Goal: Transaction & Acquisition: Purchase product/service

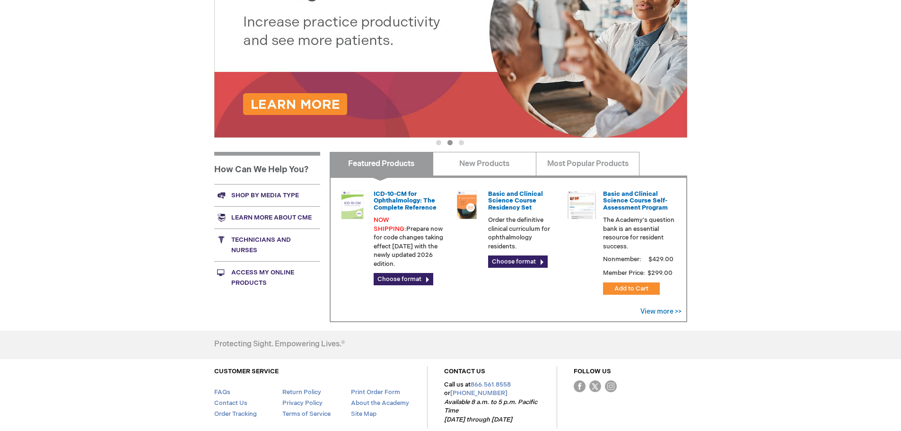
scroll to position [236, 0]
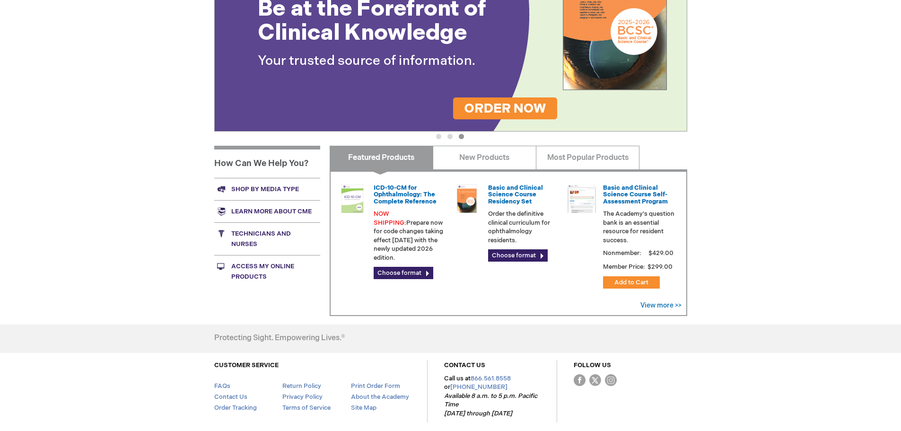
click at [269, 186] on link "Shop by media type" at bounding box center [267, 189] width 106 height 22
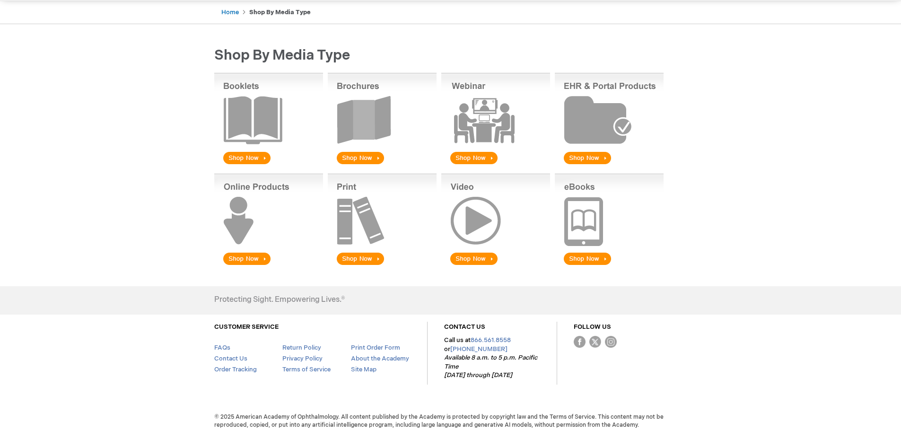
scroll to position [97, 0]
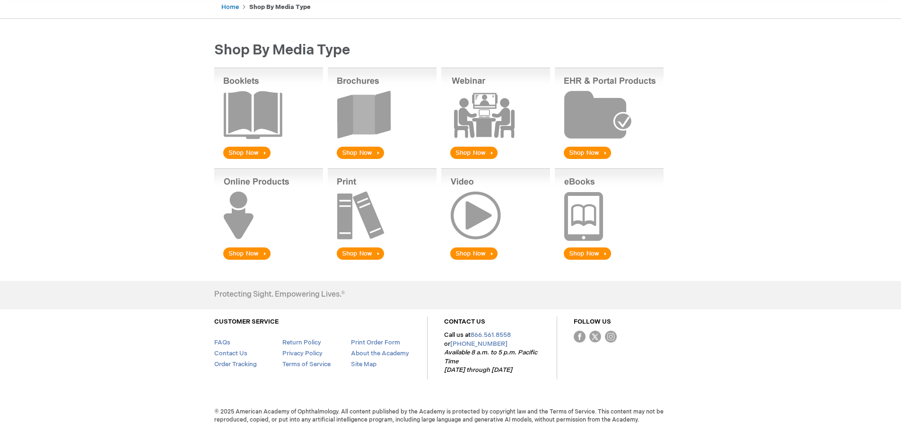
click at [250, 151] on img at bounding box center [268, 114] width 109 height 93
click at [368, 99] on img at bounding box center [382, 114] width 109 height 93
click at [592, 149] on img at bounding box center [609, 114] width 109 height 93
click at [495, 100] on img at bounding box center [495, 114] width 109 height 93
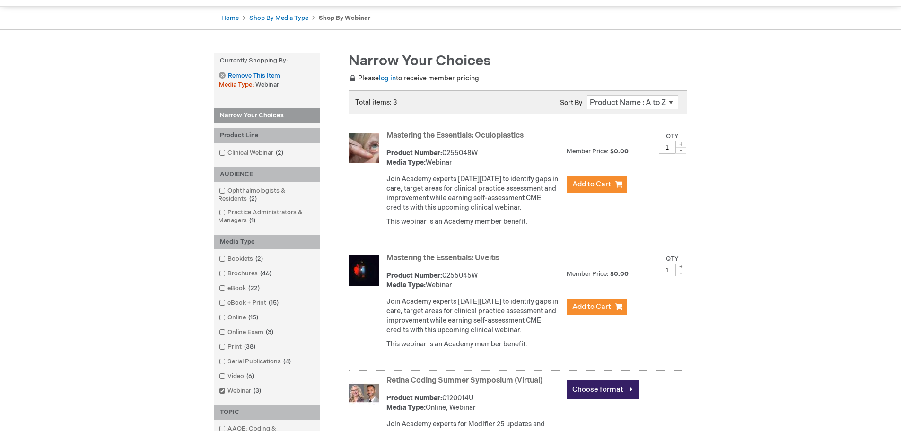
scroll to position [95, 0]
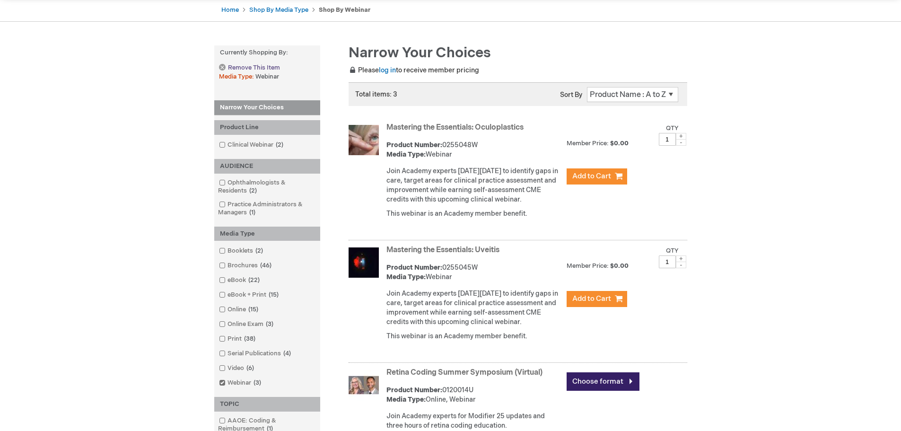
click at [220, 67] on link "Remove This Item" at bounding box center [249, 68] width 61 height 8
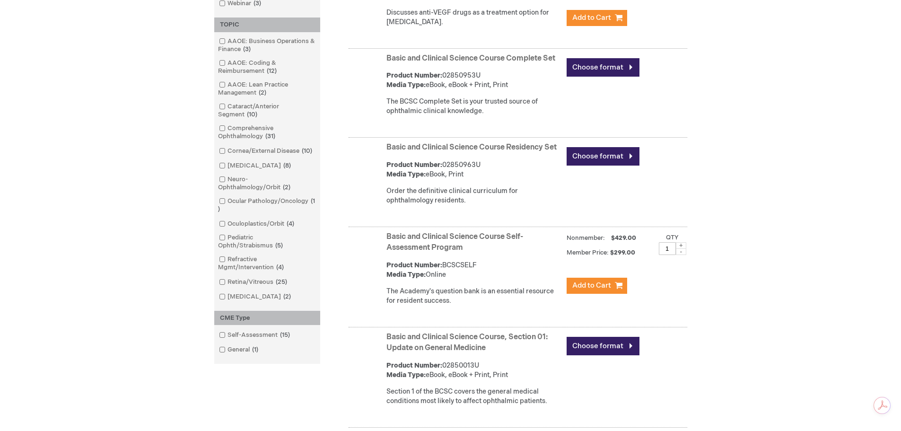
scroll to position [520, 0]
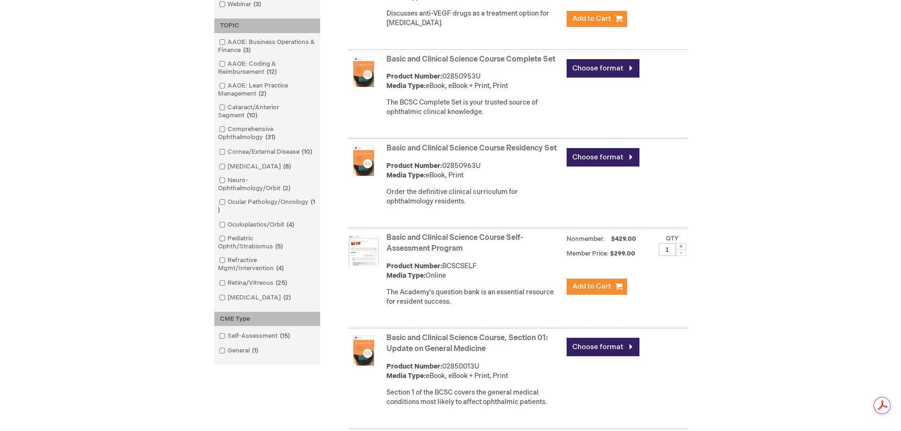
click at [275, 388] on div "Narrow Your Choices Narrow Your Choices Product Line BCSC® (Basic and Clinical …" at bounding box center [450, 125] width 473 height 1011
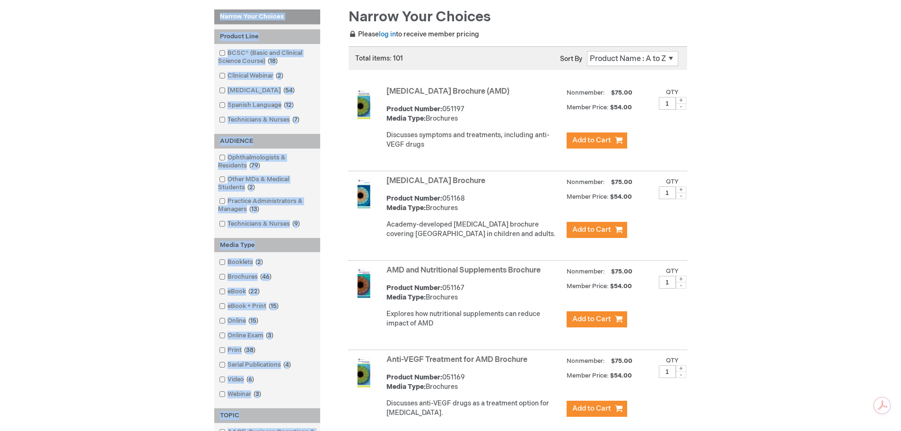
scroll to position [0, 0]
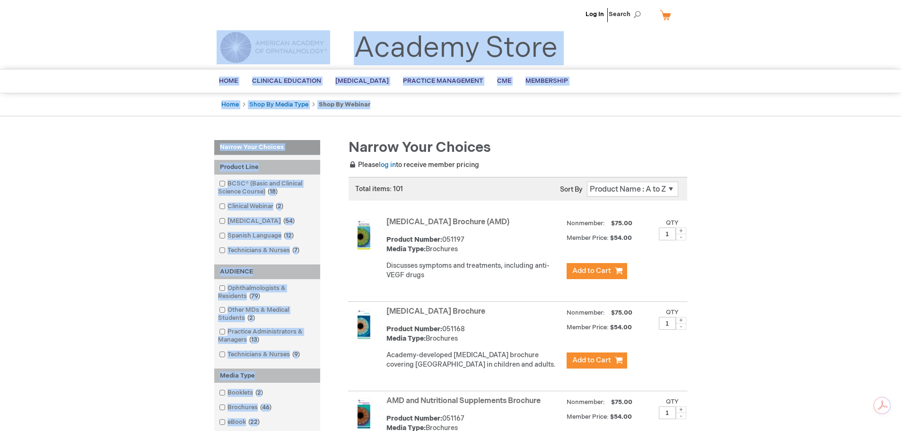
drag, startPoint x: 276, startPoint y: 361, endPoint x: 219, endPoint y: 166, distance: 202.6
copy div "Product Line BCSC® (Basic and Clinical Science Course) 18 items Clinical Webina…"
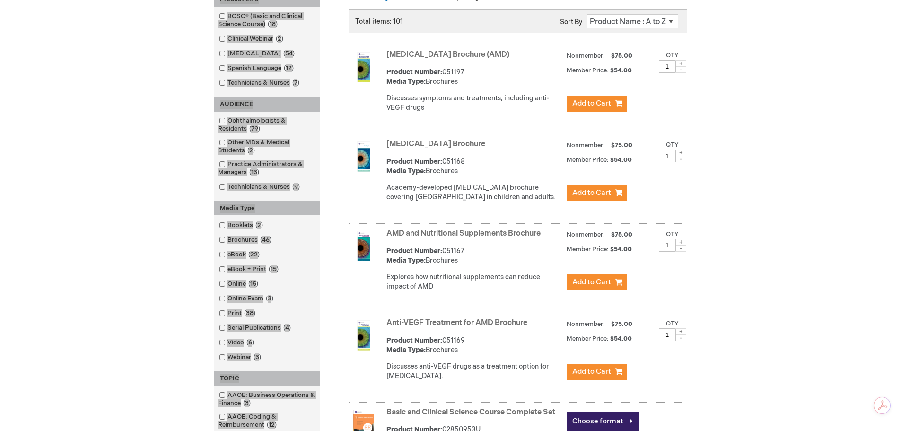
scroll to position [189, 0]
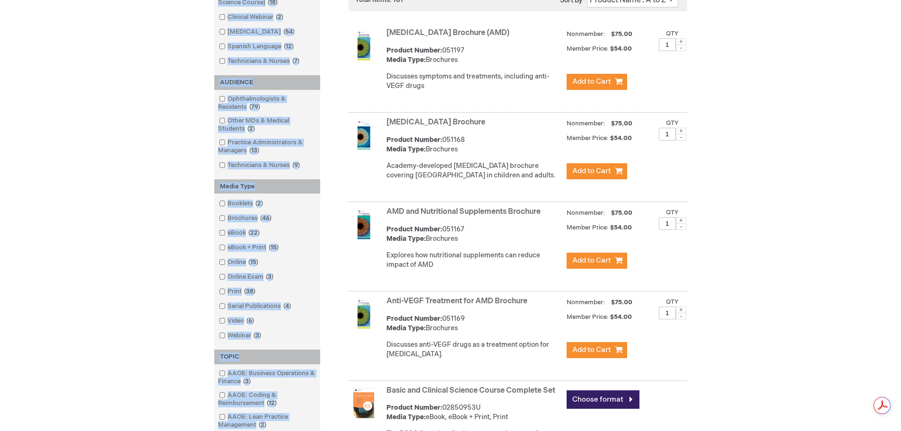
drag, startPoint x: 551, startPoint y: 221, endPoint x: 389, endPoint y: 219, distance: 161.8
click at [389, 218] on strong "AMD and Nutritional Supplements Brochure" at bounding box center [473, 212] width 175 height 11
copy link "AMD and Nutritional Supplements Brochure"
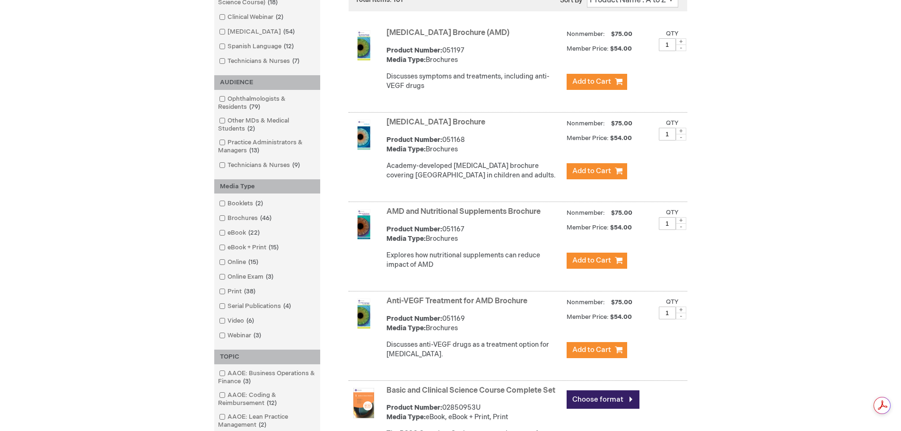
click at [534, 234] on div "AMD and Nutritional Supplements Brochure Product Number: 051167 Media Type: Bro…" at bounding box center [536, 240] width 301 height 72
drag, startPoint x: 554, startPoint y: 221, endPoint x: 390, endPoint y: 213, distance: 163.9
copy link "AMD and Nutritional Supplements Brochure"
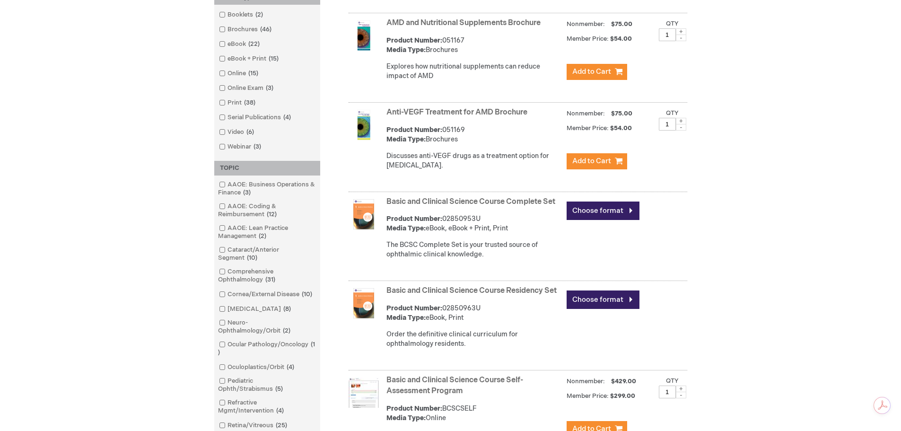
scroll to position [378, 0]
click at [634, 219] on link "Choose format" at bounding box center [603, 210] width 73 height 18
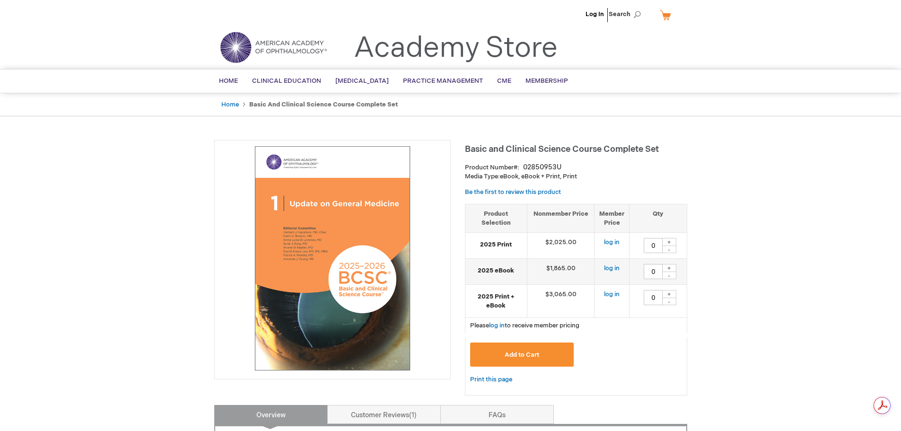
click at [638, 146] on span "Basic and Clinical Science Course Complete Set" at bounding box center [562, 149] width 194 height 10
drag, startPoint x: 668, startPoint y: 149, endPoint x: 467, endPoint y: 153, distance: 201.1
click at [467, 153] on h1 "Basic and Clinical Science Course Complete Set" at bounding box center [576, 148] width 222 height 16
copy span "Basic and Clinical Science Course Complete Set"
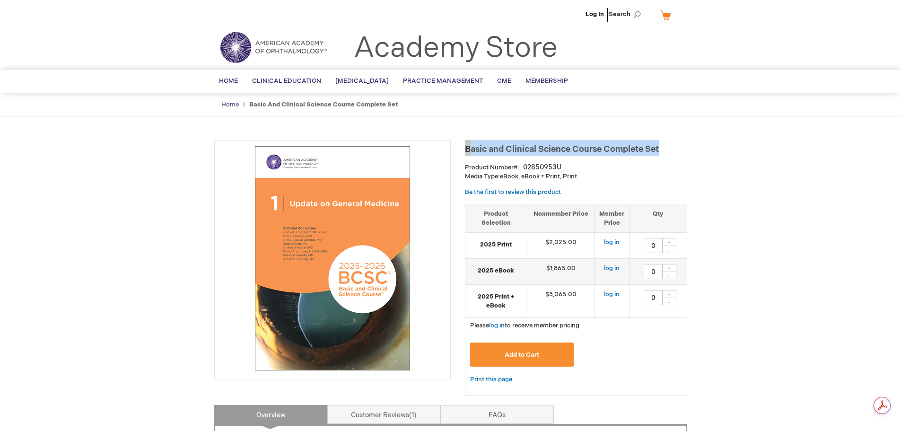
click at [231, 106] on link "Home" at bounding box center [230, 105] width 18 height 8
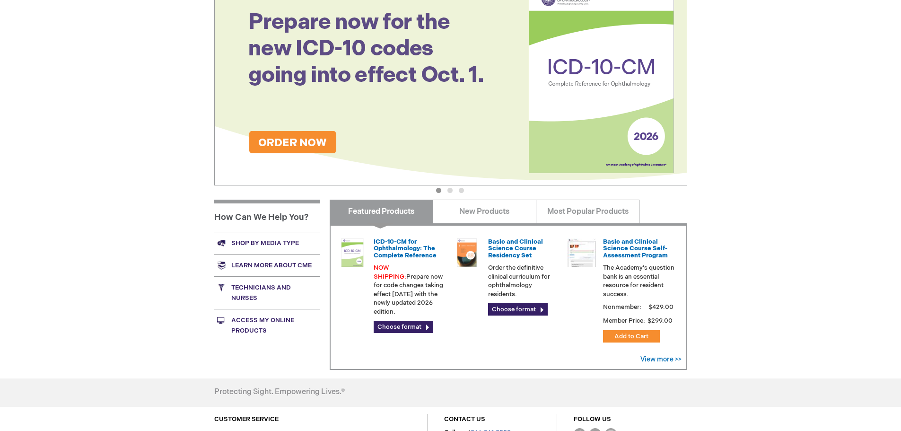
scroll to position [236, 0]
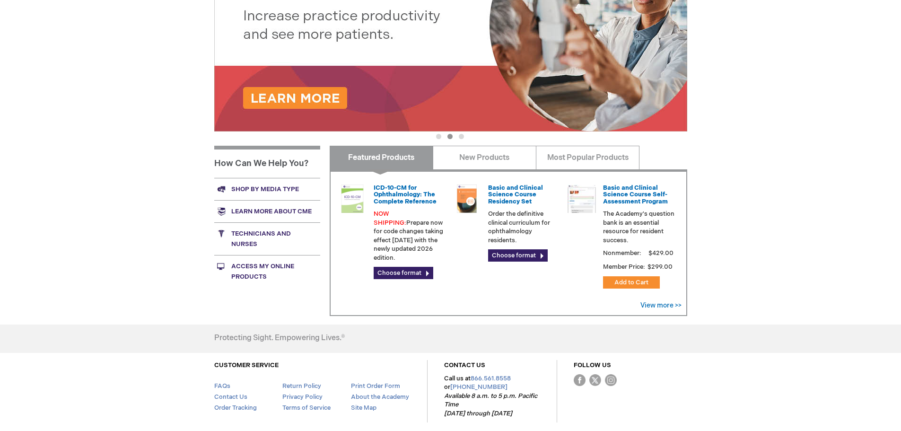
click at [252, 187] on link "Shop by media type" at bounding box center [267, 189] width 106 height 22
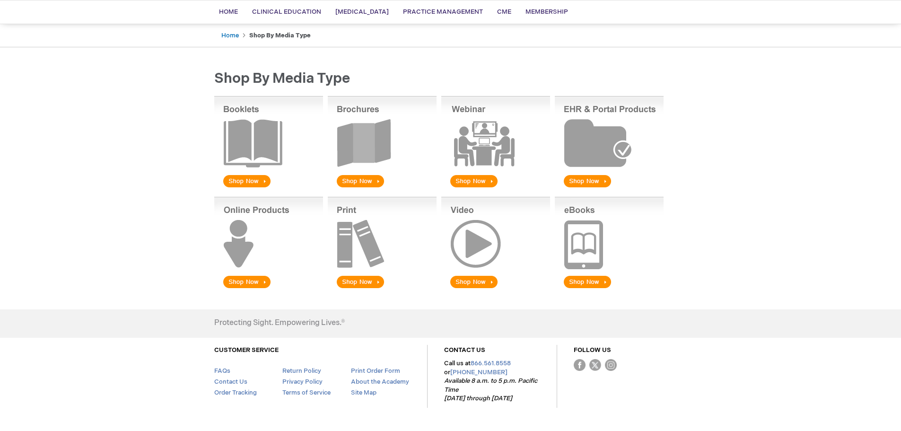
scroll to position [47, 0]
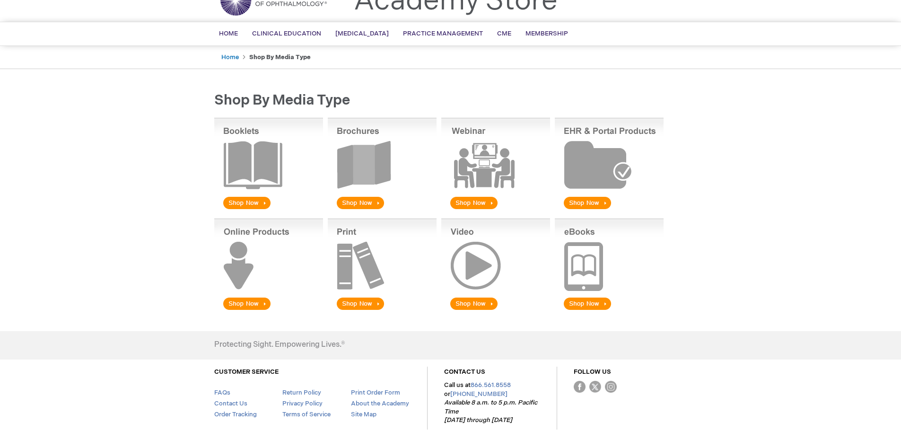
click at [704, 256] on div "Log In Search My Cart CLOSE RECENTLY ADDED ITEM(S) Close There are no items in …" at bounding box center [450, 217] width 901 height 528
click at [260, 180] on img at bounding box center [268, 164] width 109 height 93
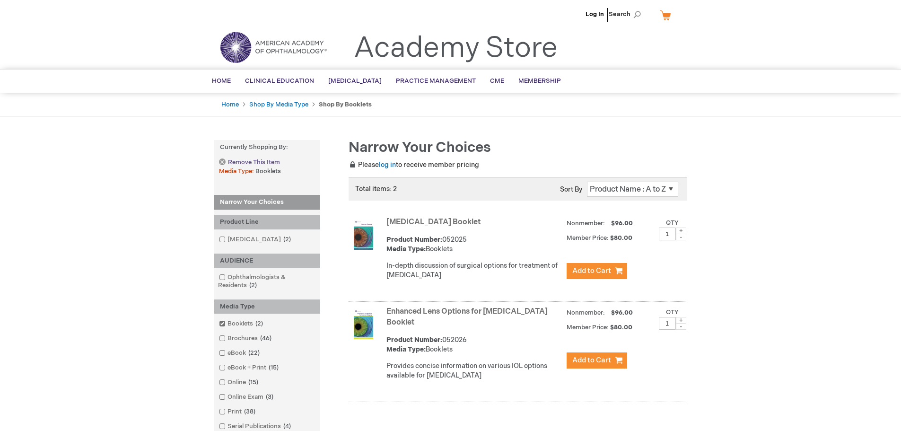
click at [268, 160] on span "Remove This Item" at bounding box center [254, 162] width 52 height 9
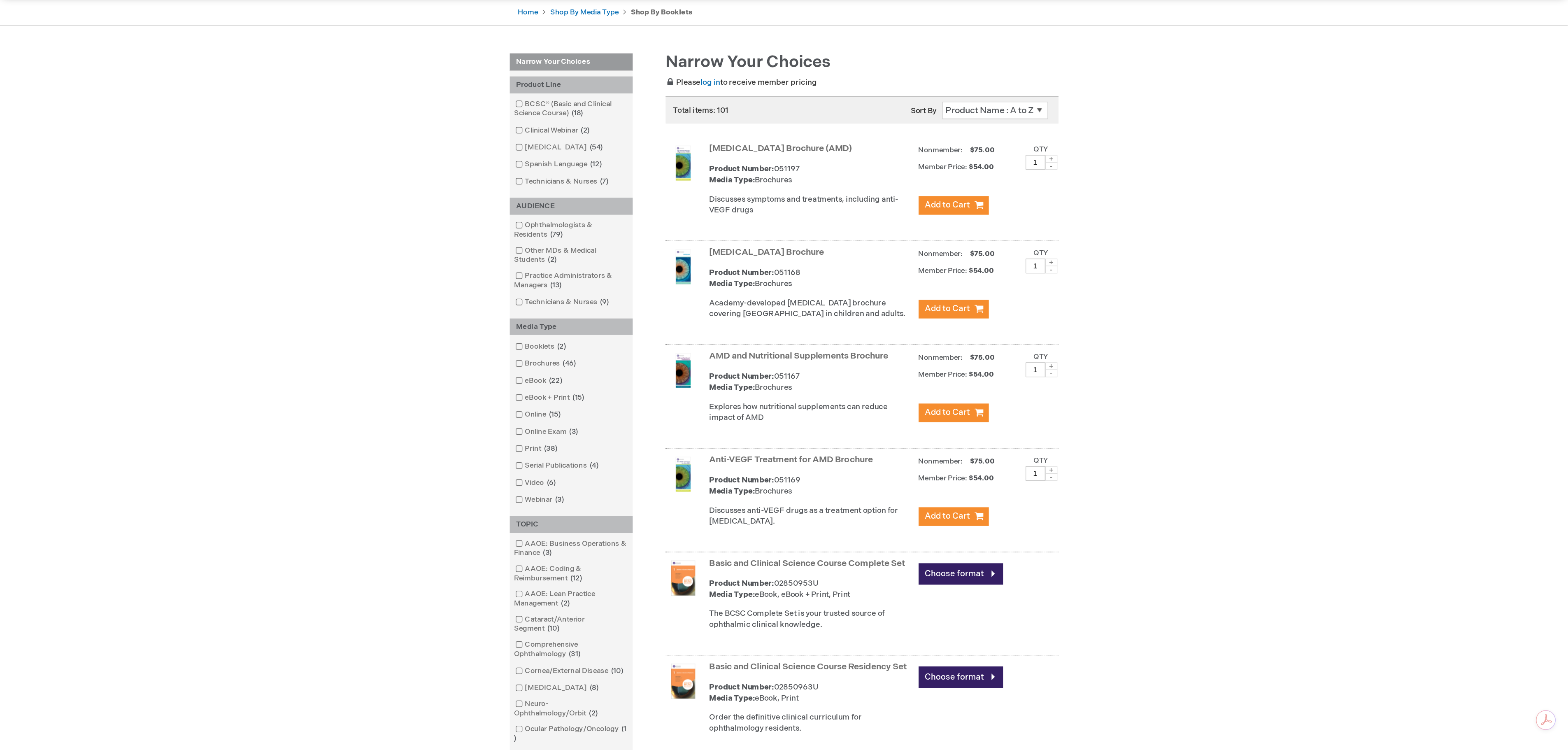
scroll to position [83, 0]
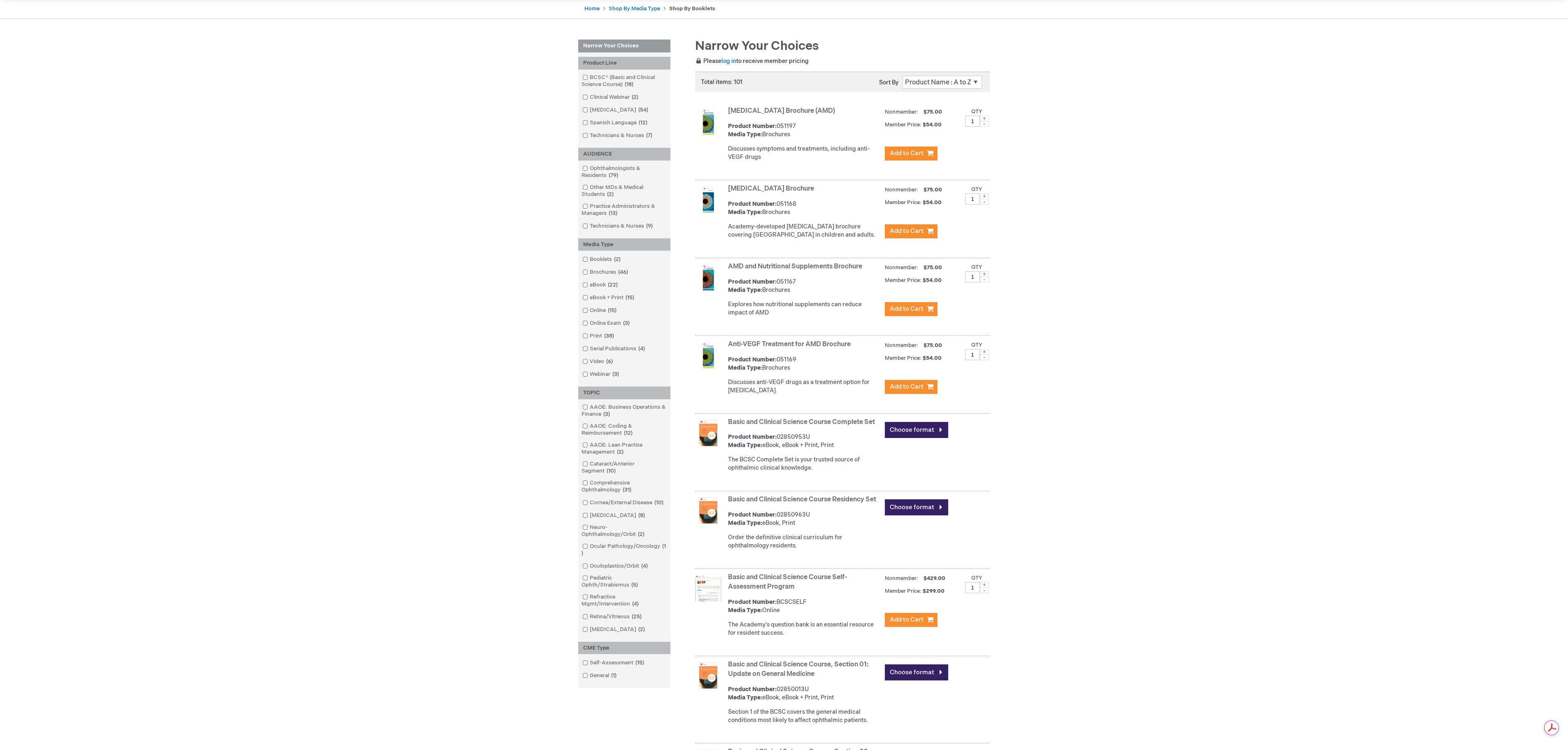
click at [534, 101] on div "Log In Search My Cart CLOSE RECENTLY ADDED ITEM(S) Close There are no items in …" at bounding box center [784, 488] width 1568 height 1142
click at [784, 245] on div "Log In Search My Cart CLOSE RECENTLY ADDED ITEM(S) Close There are no items in …" at bounding box center [784, 488] width 1568 height 1142
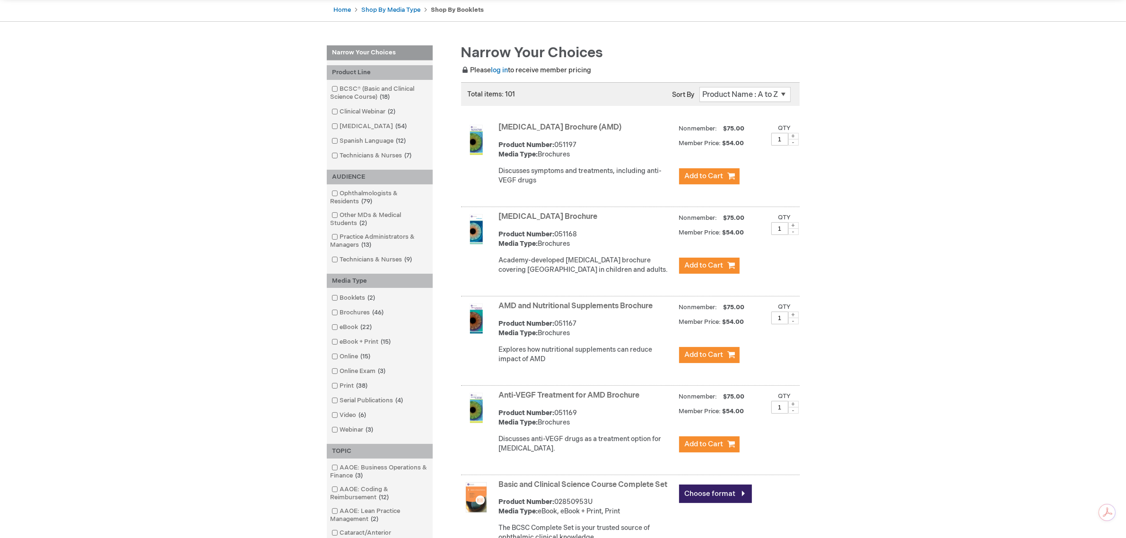
scroll to position [35, 0]
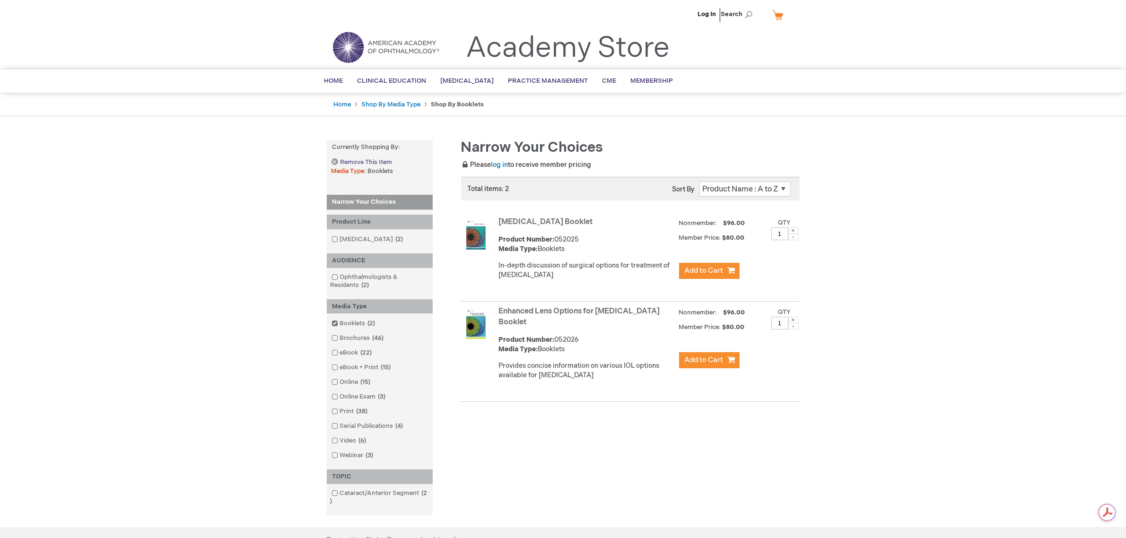
click at [338, 159] on link "Remove This Item" at bounding box center [362, 162] width 61 height 8
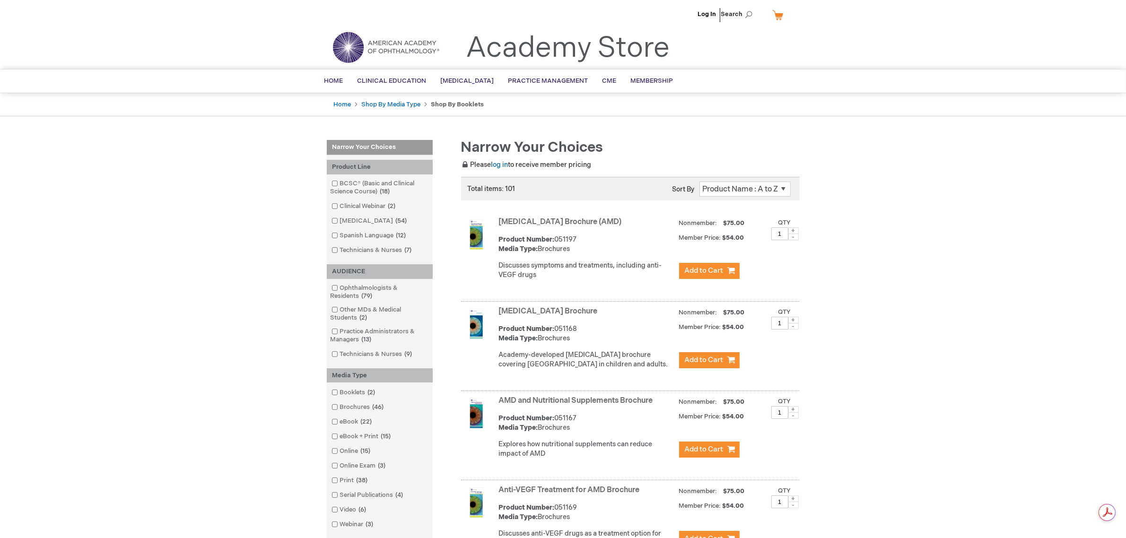
click at [317, 105] on div "Home Shop By Media Type Shop By Booklets" at bounding box center [563, 105] width 1126 height 24
click at [342, 102] on link "Home" at bounding box center [343, 105] width 18 height 8
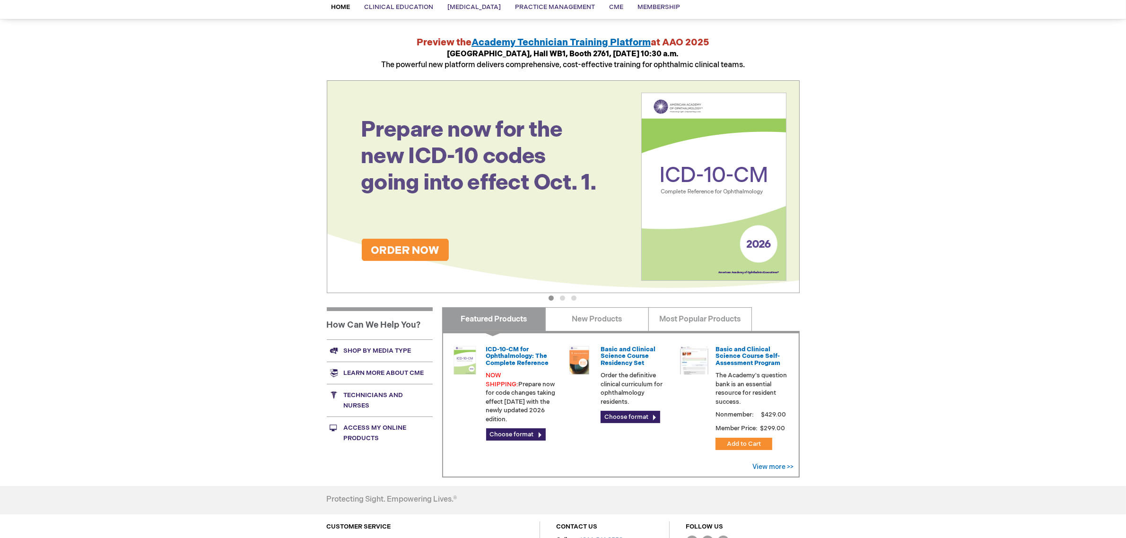
scroll to position [118, 0]
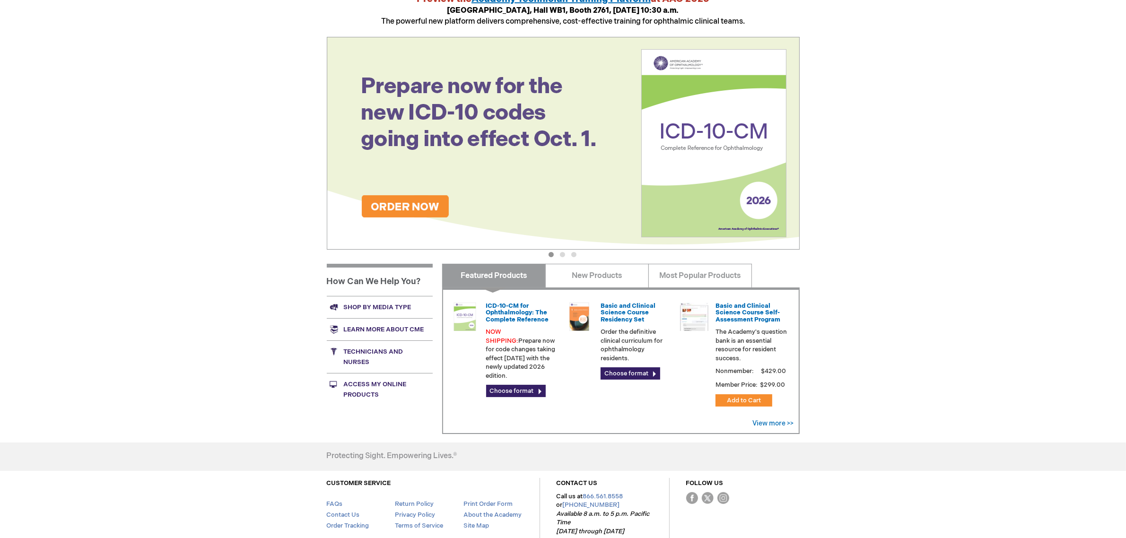
click at [381, 304] on link "Shop by media type" at bounding box center [380, 307] width 106 height 22
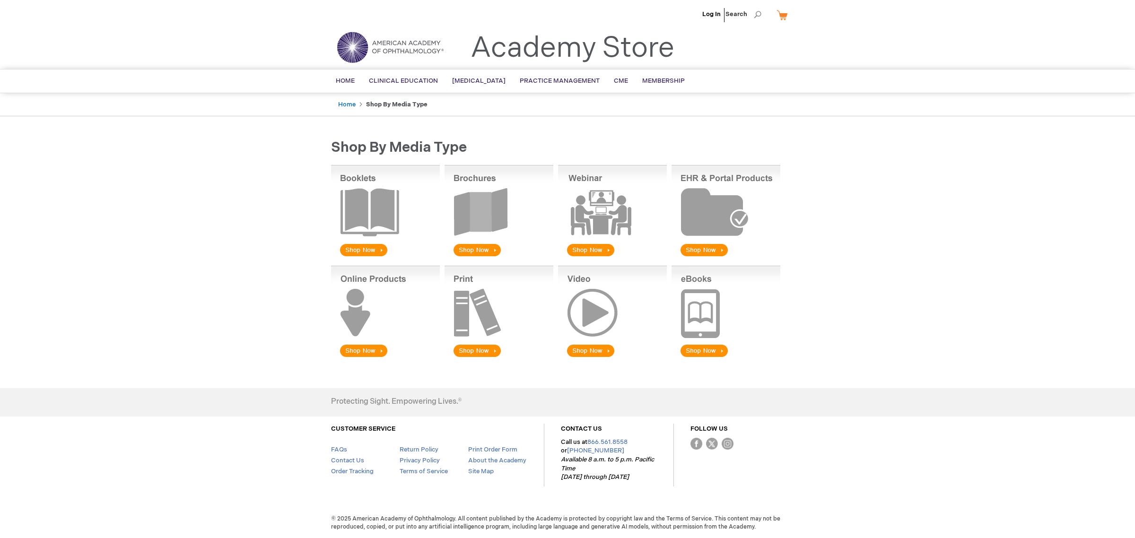
click at [597, 309] on img at bounding box center [612, 312] width 109 height 93
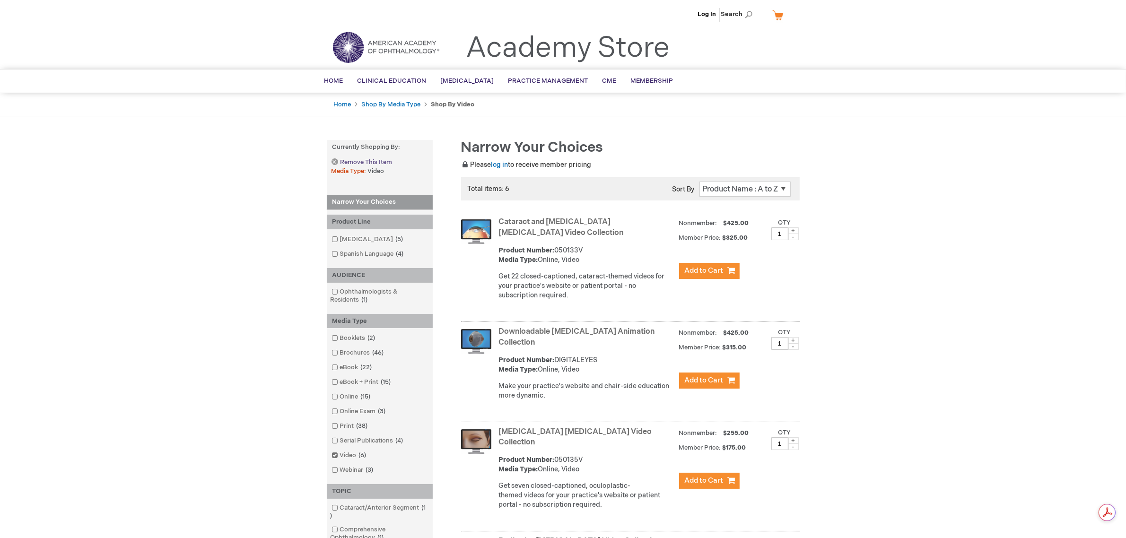
click at [347, 161] on span "Remove This Item" at bounding box center [367, 162] width 52 height 9
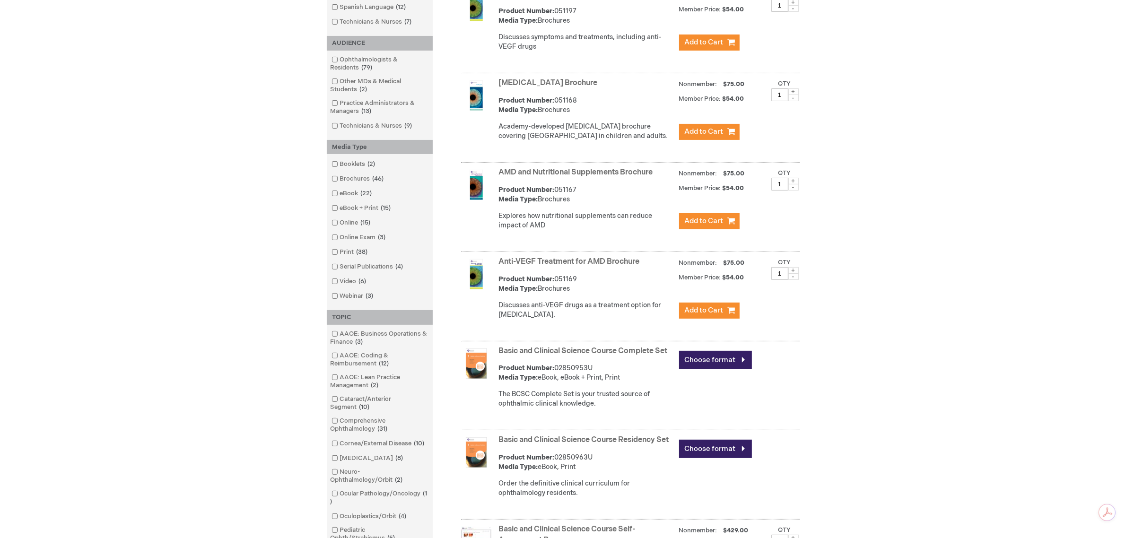
scroll to position [236, 0]
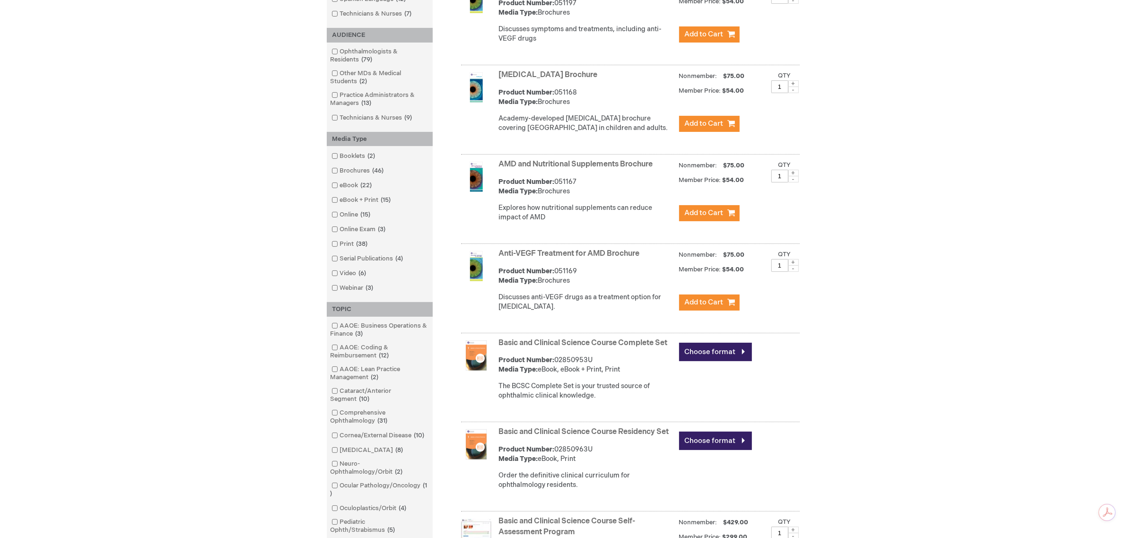
drag, startPoint x: 387, startPoint y: 289, endPoint x: 330, endPoint y: 133, distance: 166.7
click at [330, 133] on div "Media Type Booklets 2 items Brochures 46 items eBook 22 items eBook + Print 15 …" at bounding box center [380, 217] width 106 height 171
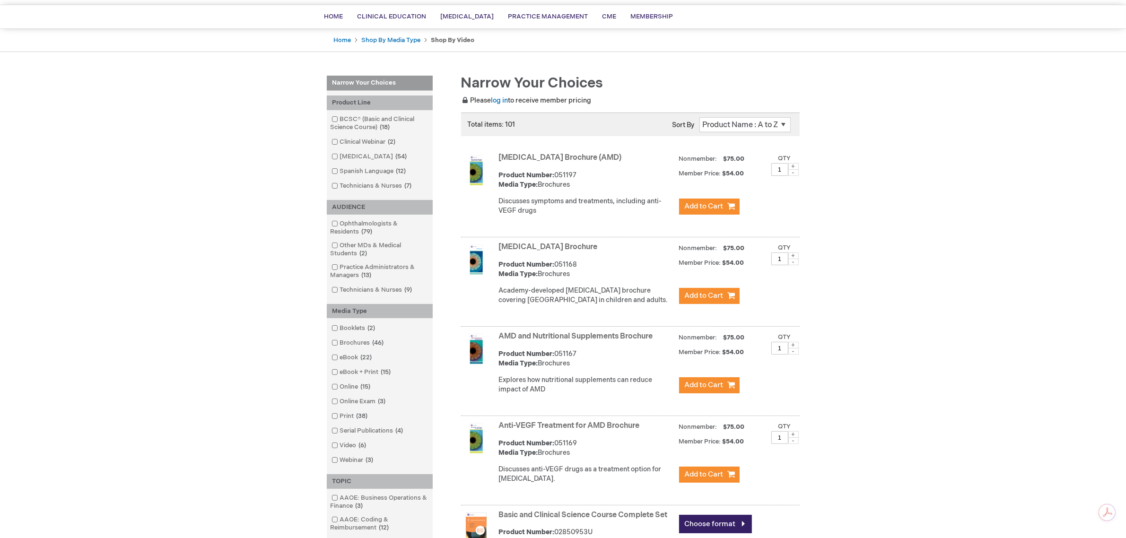
scroll to position [59, 0]
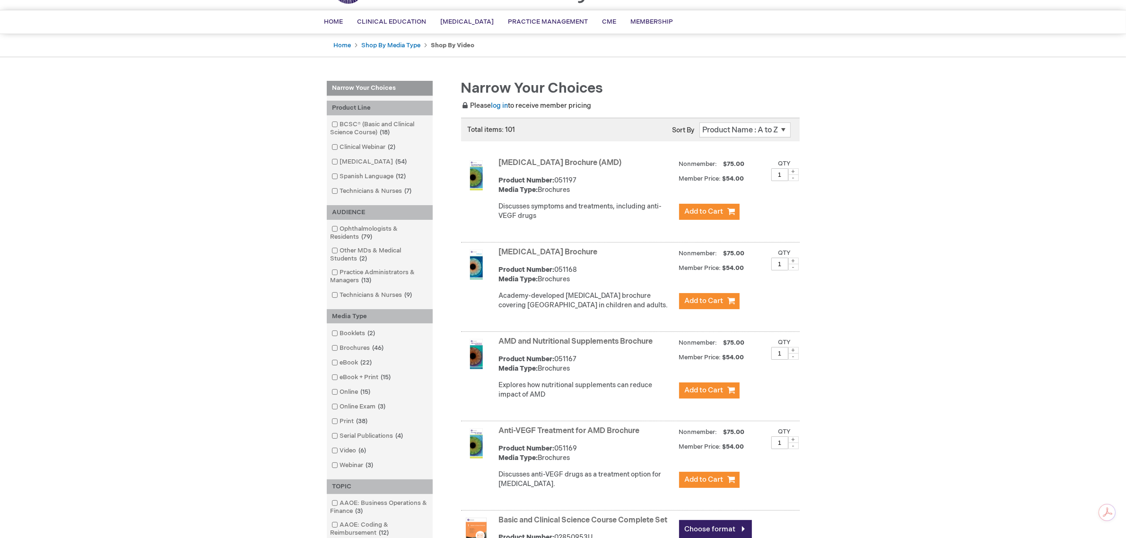
drag, startPoint x: 426, startPoint y: 297, endPoint x: 326, endPoint y: 211, distance: 130.8
click at [327, 211] on div "AUDIENCE Ophthalmologists & Residents 79 items Other MDs & Medical Students 2 i…" at bounding box center [380, 257] width 106 height 104
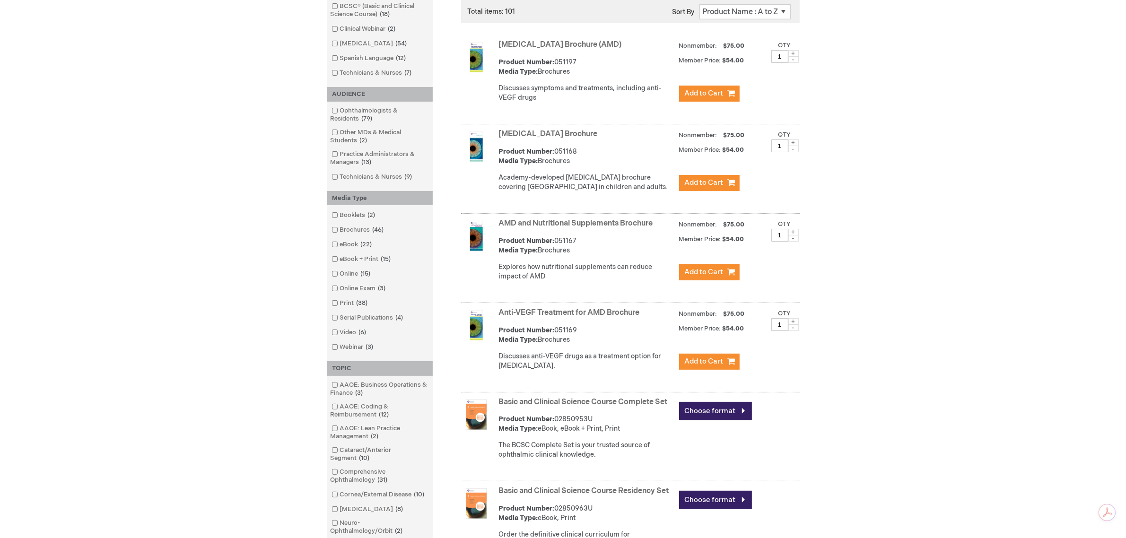
scroll to position [414, 0]
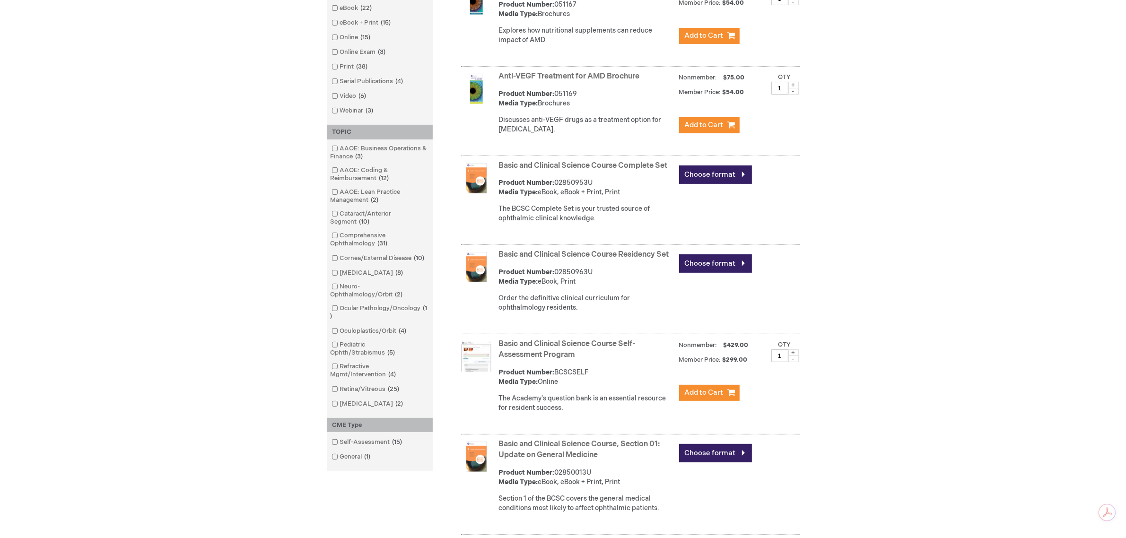
drag, startPoint x: 382, startPoint y: 412, endPoint x: 330, endPoint y: 136, distance: 281.5
click at [330, 136] on div "TOPIC AAOE: Business Operations & Finance 3 items AAOE: Coding & Reimbursement …" at bounding box center [380, 271] width 106 height 293
click at [254, 148] on div "Log In Search My Cart CLOSE RECENTLY ADDED ITEM(S) Close There are no items in …" at bounding box center [563, 242] width 1126 height 1313
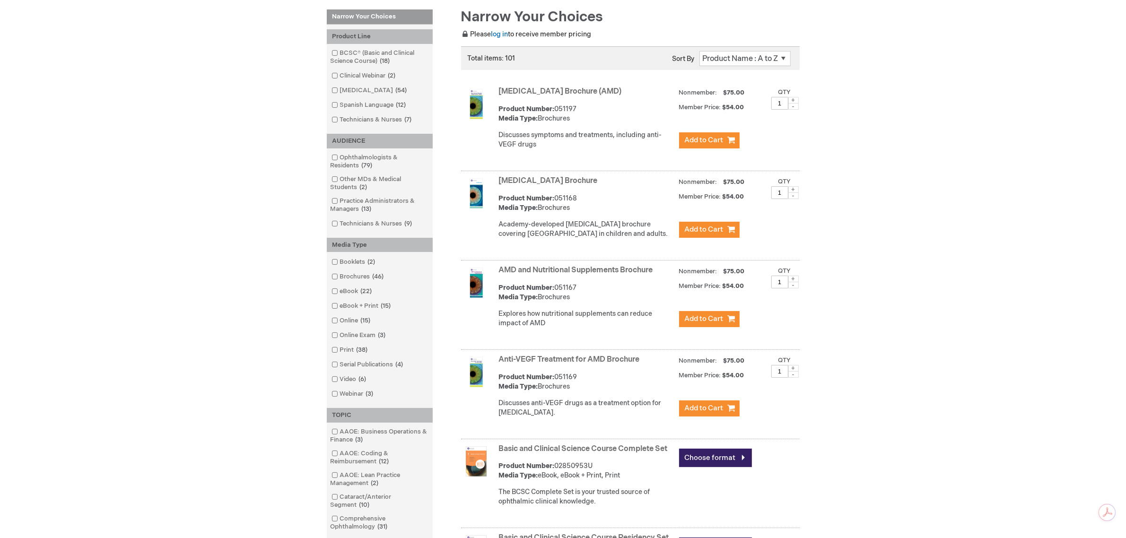
scroll to position [236, 0]
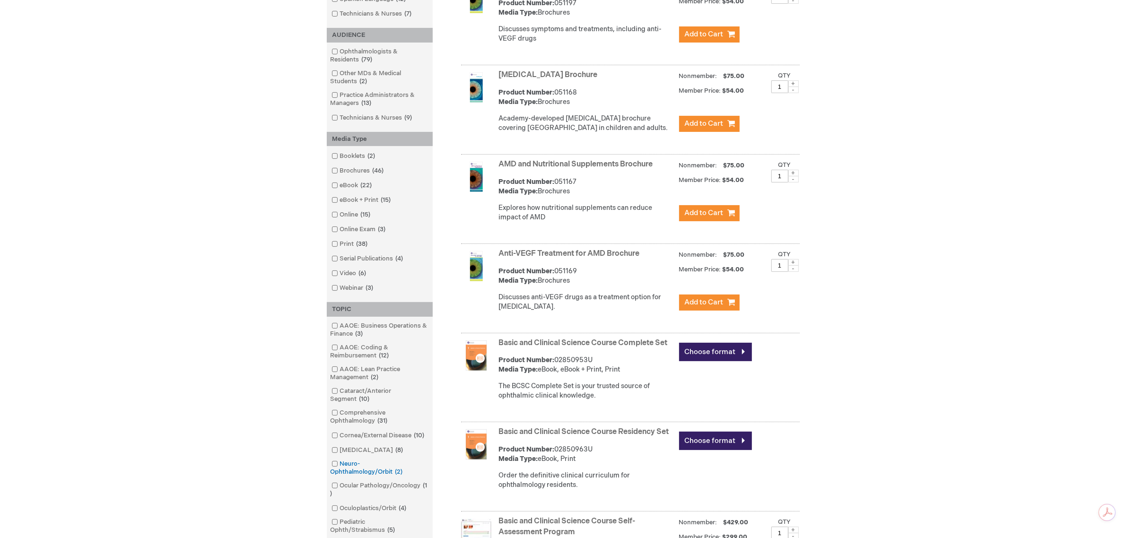
drag, startPoint x: 304, startPoint y: 159, endPoint x: 374, endPoint y: 471, distance: 319.4
click at [374, 471] on div "Log In Search My Cart CLOSE RECENTLY ADDED ITEM(S) Close There are no items in …" at bounding box center [563, 420] width 1126 height 1313
click at [242, 140] on div "Log In Search My Cart CLOSE RECENTLY ADDED ITEM(S) Close There are no items in …" at bounding box center [563, 420] width 1126 height 1313
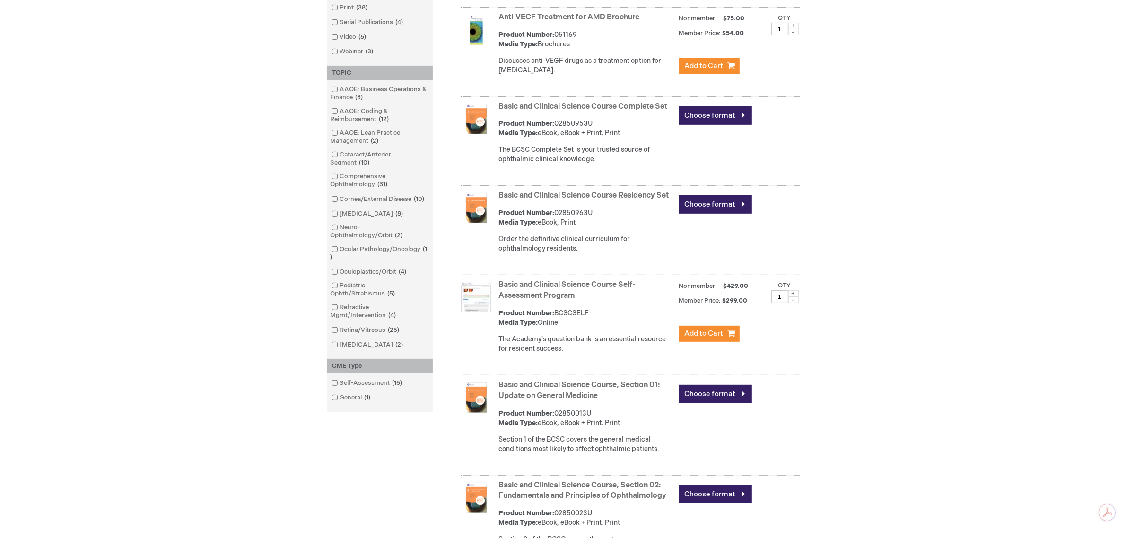
click at [571, 111] on link "Basic and Clinical Science Course Complete Set" at bounding box center [583, 106] width 169 height 9
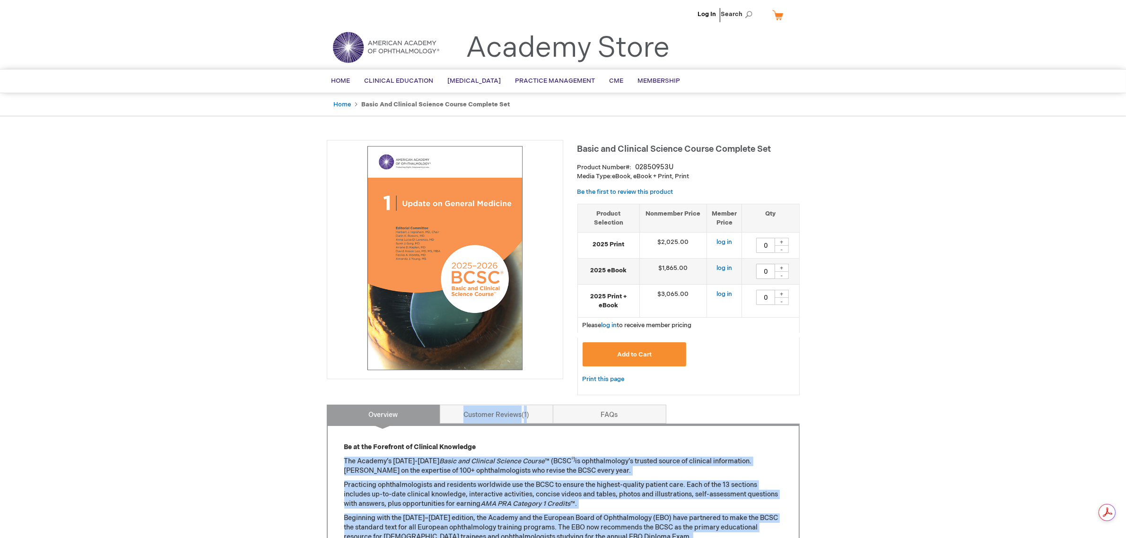
drag, startPoint x: 805, startPoint y: 146, endPoint x: 587, endPoint y: 137, distance: 217.3
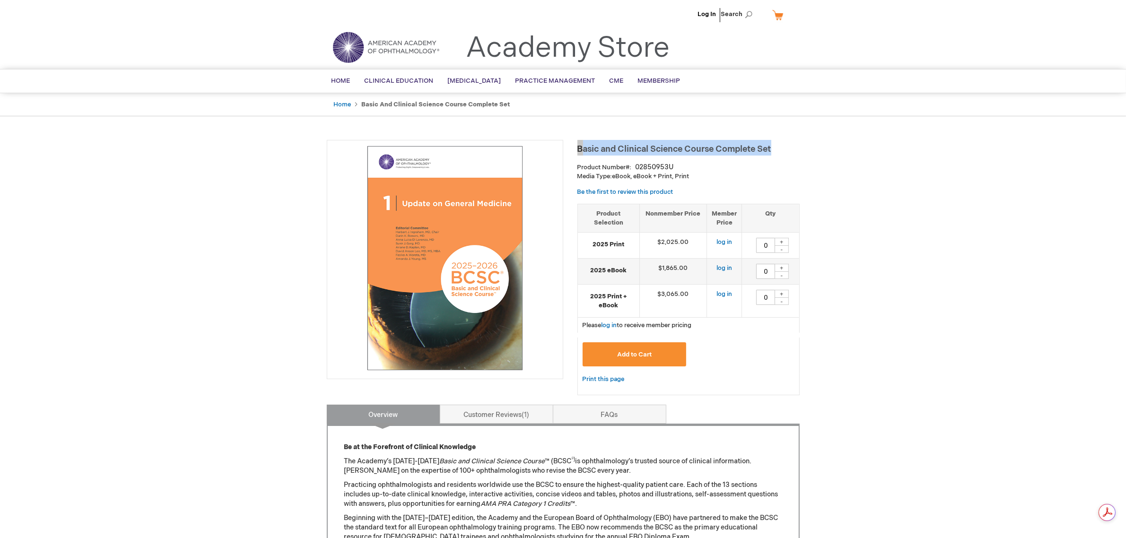
drag, startPoint x: 577, startPoint y: 146, endPoint x: 774, endPoint y: 150, distance: 196.8
click at [774, 150] on h1 "Basic and Clinical Science Course Complete Set" at bounding box center [689, 148] width 222 height 16
copy span "Basic and Clinical Science Course Complete Set"
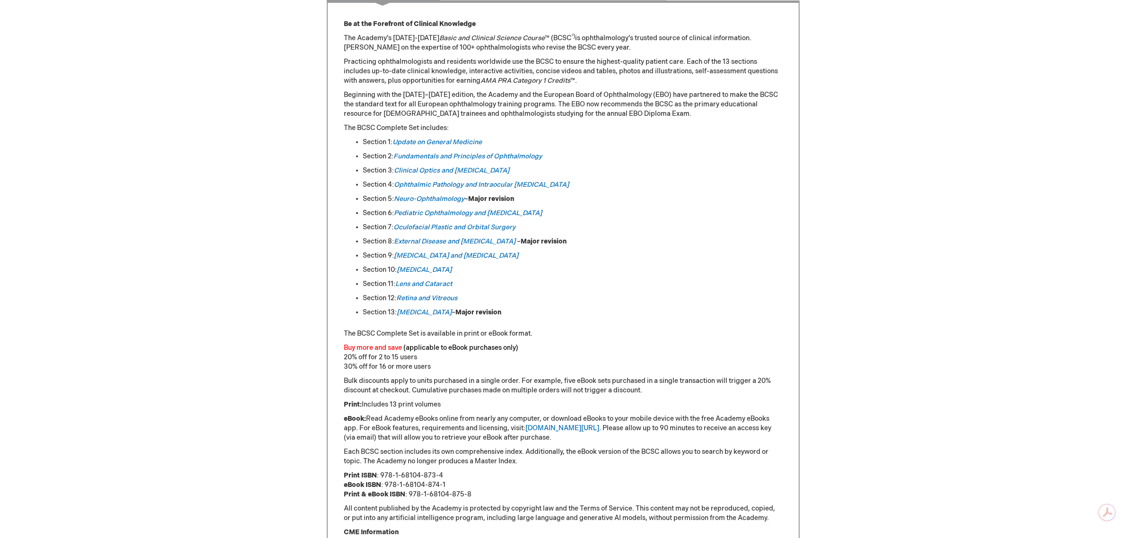
scroll to position [532, 0]
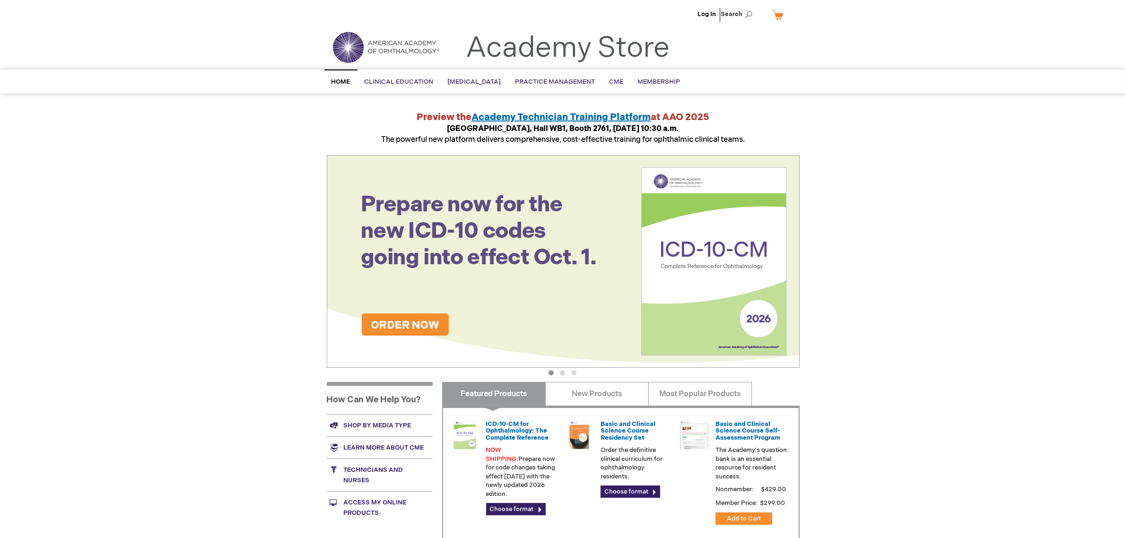
scroll to position [171, 0]
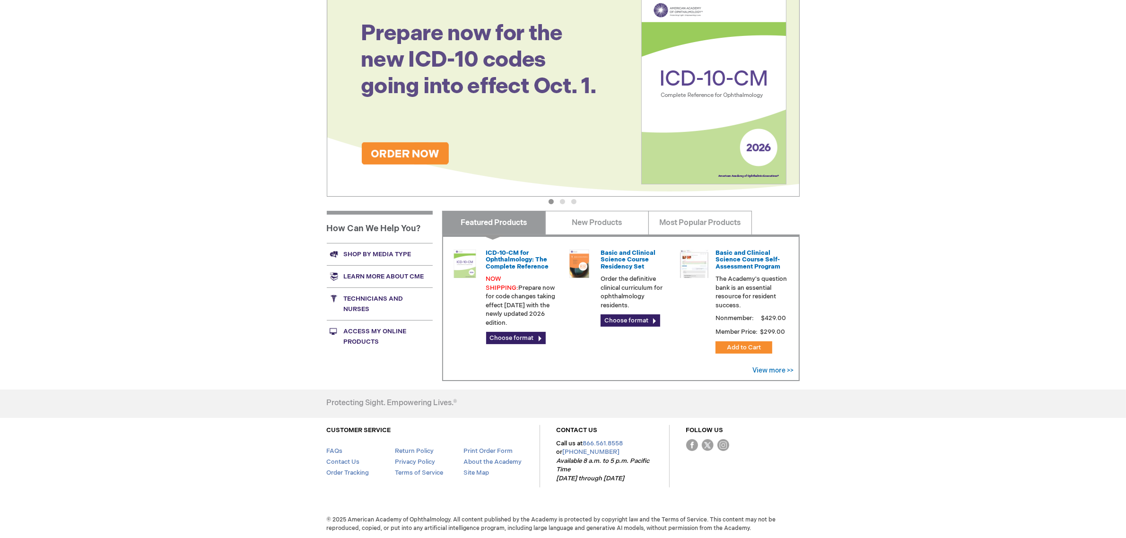
click at [377, 252] on link "Shop by media type" at bounding box center [380, 254] width 106 height 22
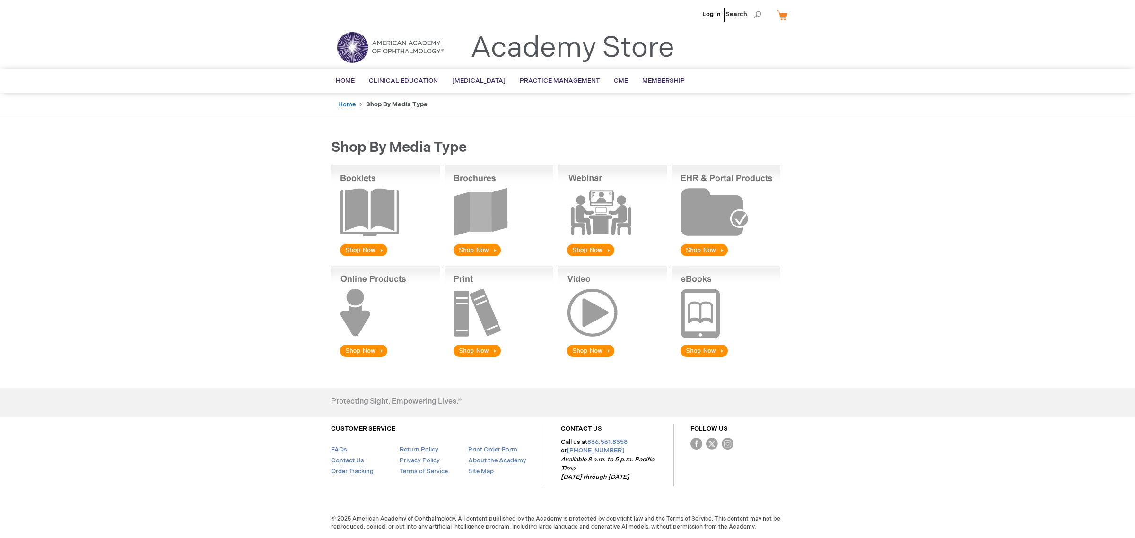
click at [369, 210] on img at bounding box center [385, 211] width 109 height 93
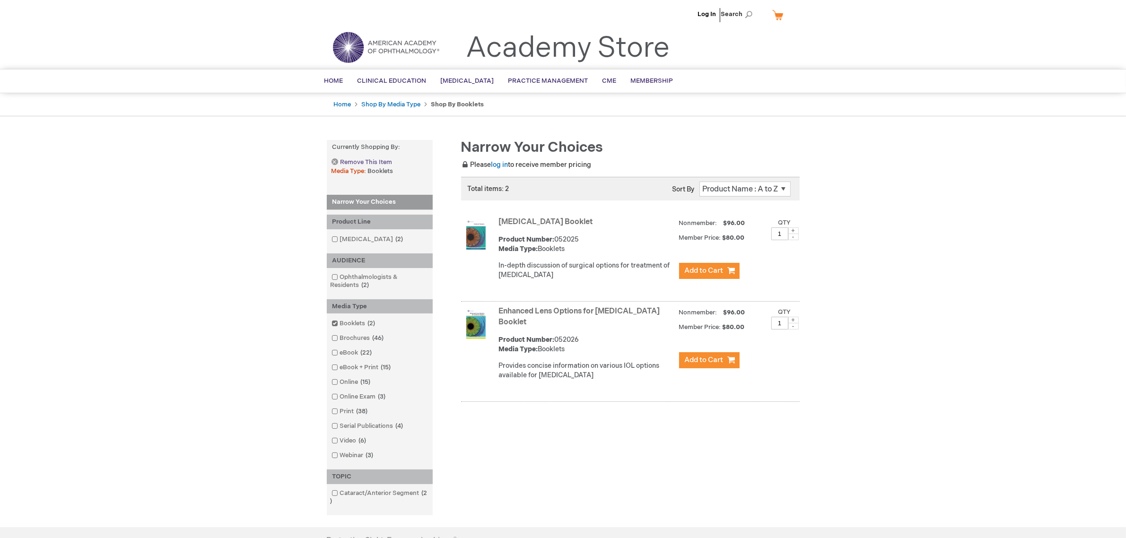
click at [351, 161] on span "Remove This Item" at bounding box center [367, 162] width 52 height 9
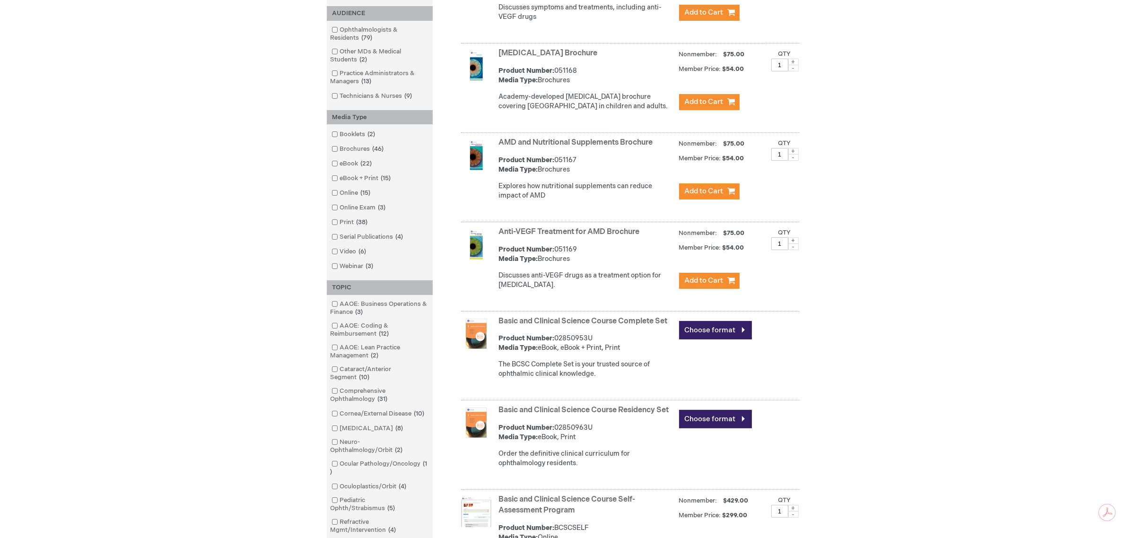
scroll to position [296, 0]
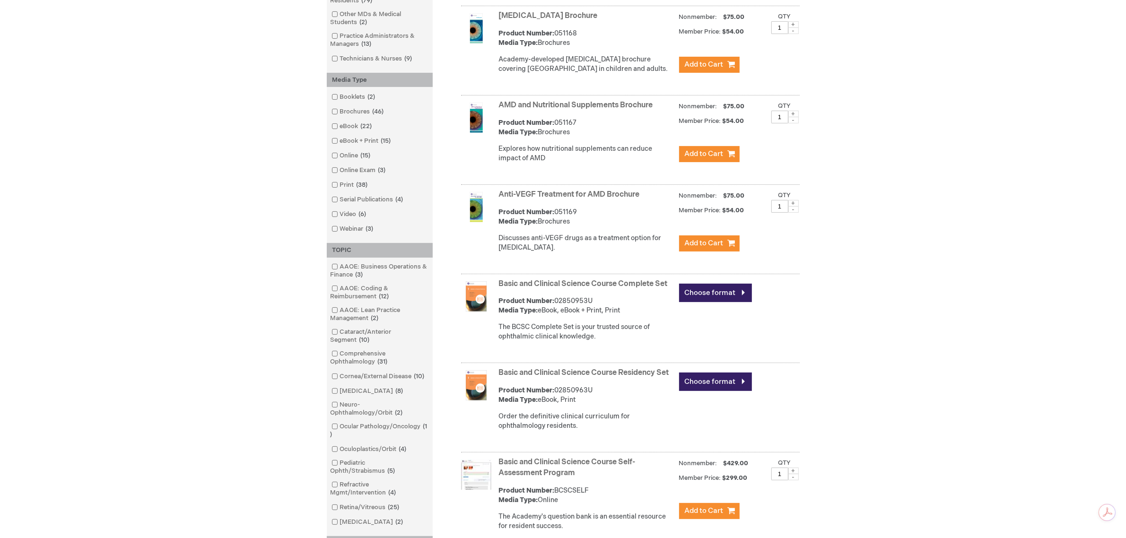
click at [550, 289] on link "Basic and Clinical Science Course Complete Set" at bounding box center [583, 284] width 169 height 9
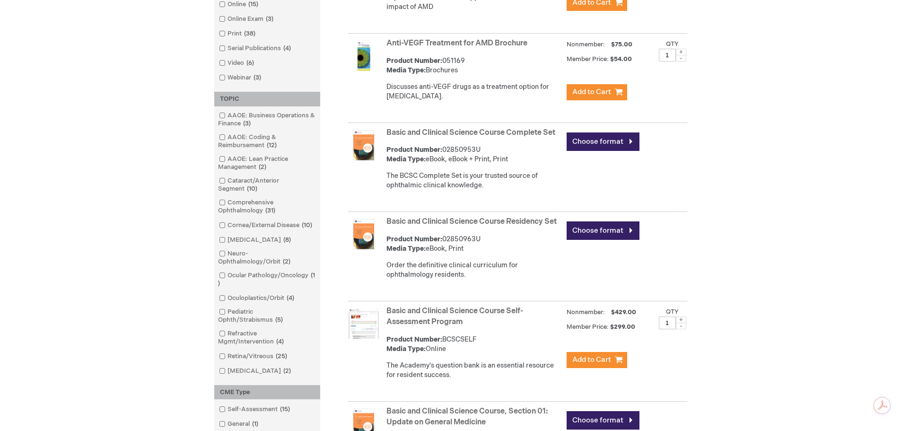
scroll to position [484, 0]
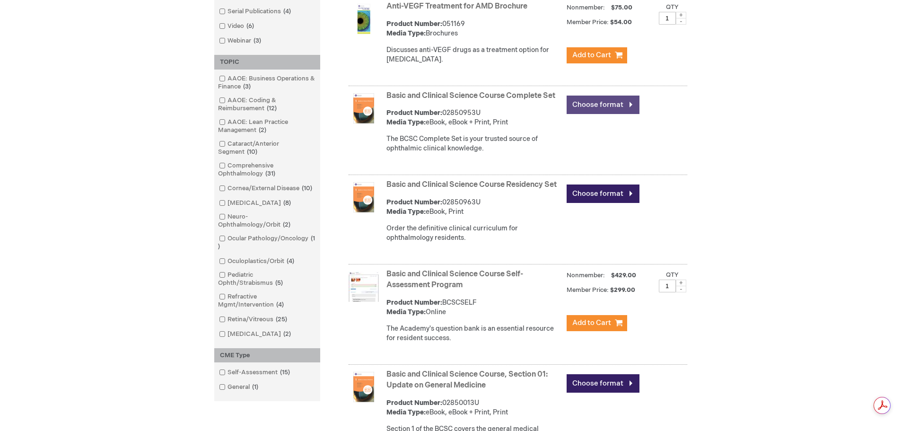
click at [626, 114] on link "Choose format" at bounding box center [603, 105] width 73 height 18
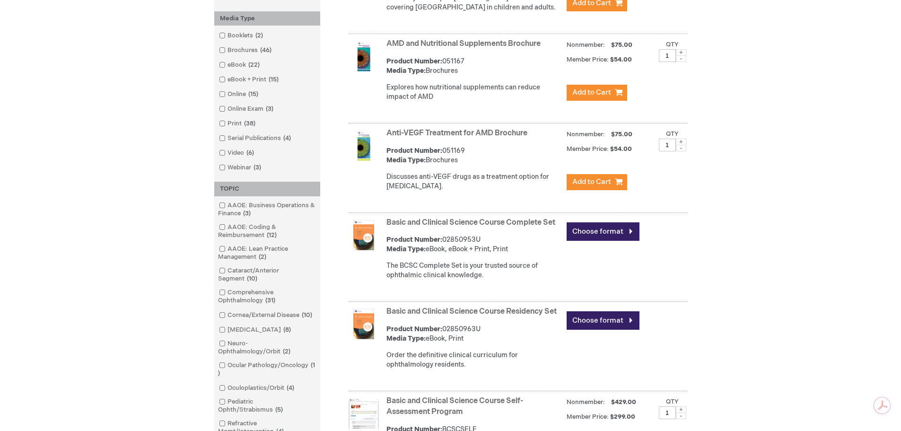
scroll to position [294, 0]
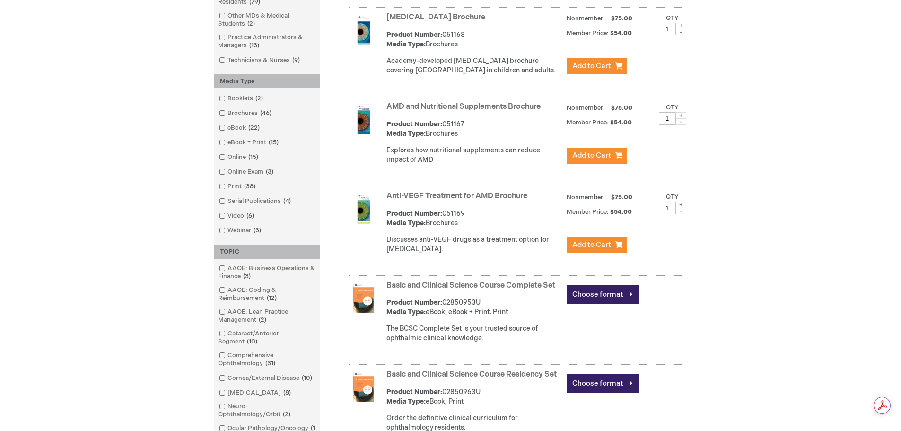
drag, startPoint x: 464, startPoint y: 45, endPoint x: 445, endPoint y: 44, distance: 19.0
click at [445, 44] on div "Product Number: 051168 Media Type: Brochures" at bounding box center [473, 39] width 175 height 19
click at [444, 312] on div "Product Number: 02850953U Media Type: eBook, eBook + Print, Print" at bounding box center [473, 307] width 175 height 19
copy div "02850953U"
click at [489, 290] on link "Basic and Clinical Science Course Complete Set" at bounding box center [470, 285] width 169 height 9
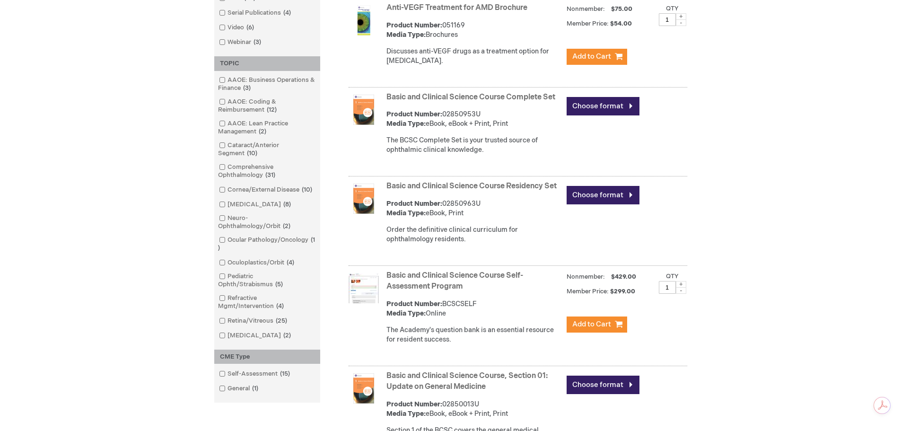
scroll to position [483, 0]
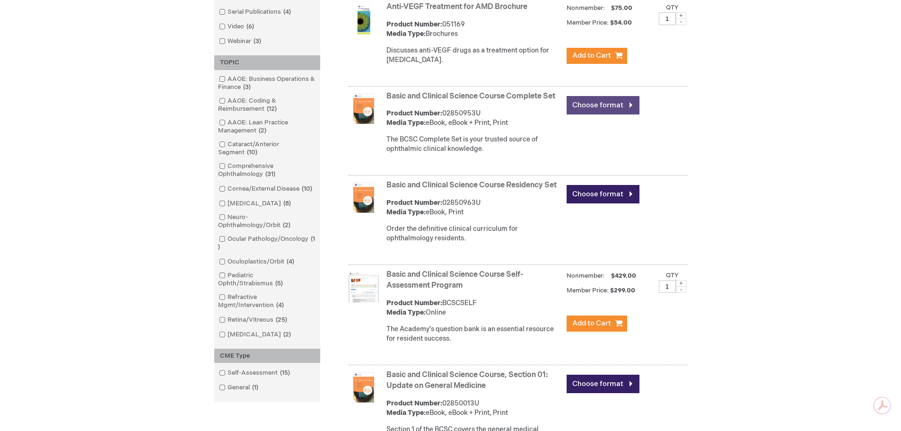
click at [609, 114] on link "Choose format" at bounding box center [603, 105] width 73 height 18
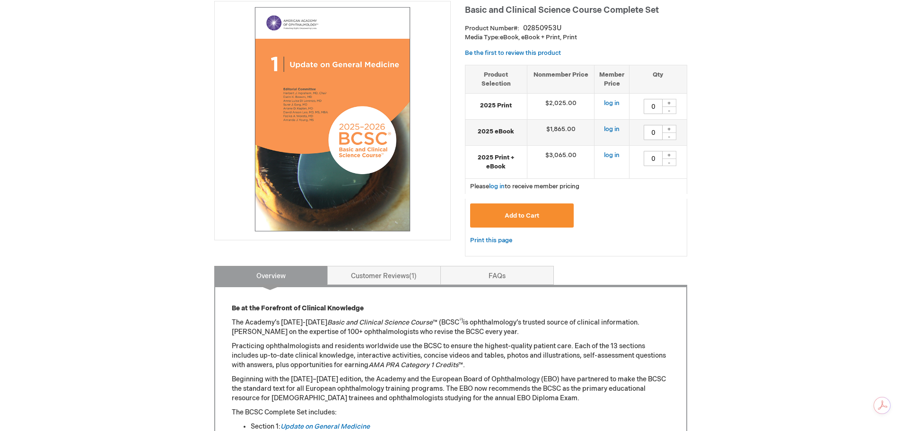
scroll to position [142, 0]
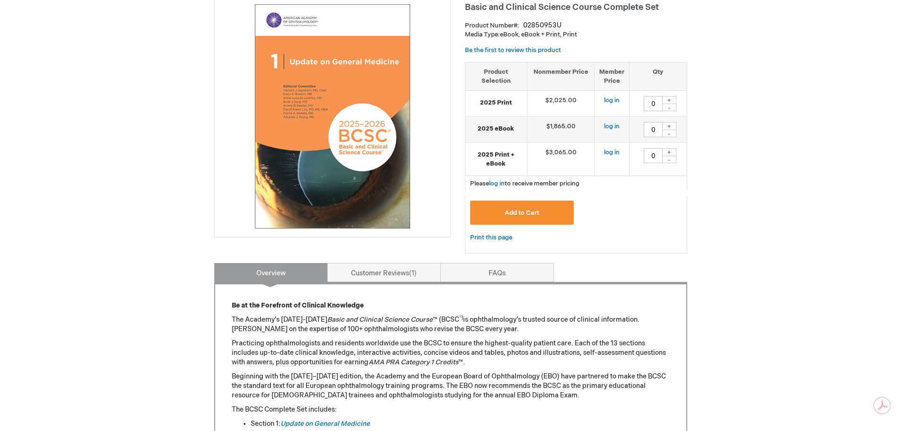
click at [357, 139] on img at bounding box center [332, 116] width 226 height 226
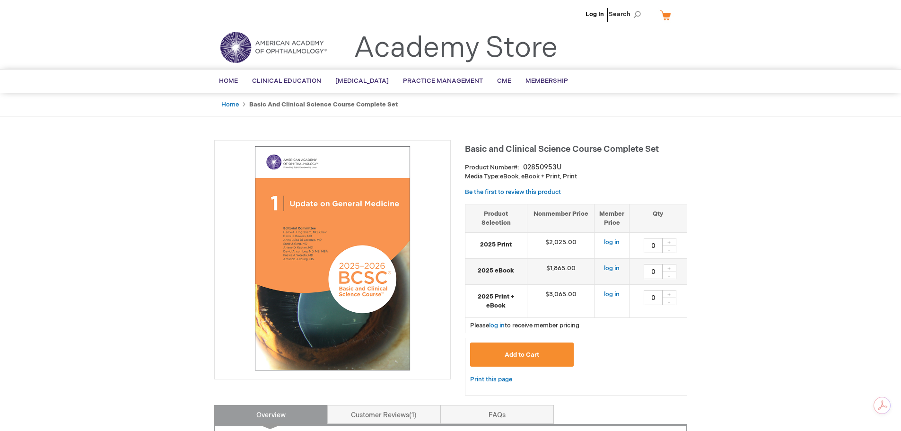
scroll to position [95, 0]
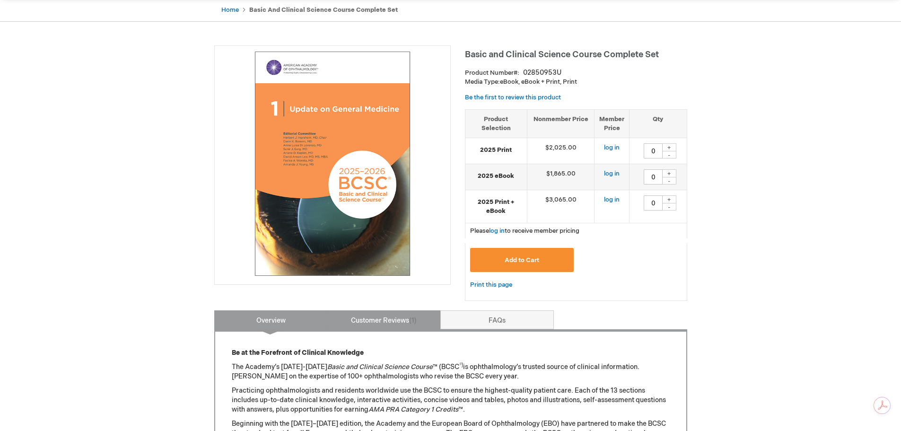
click at [400, 315] on link "Customer Reviews 1" at bounding box center [384, 319] width 114 height 19
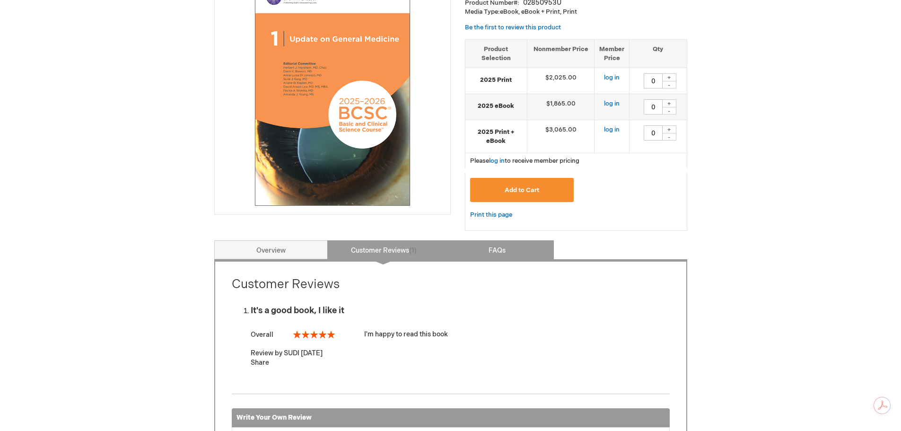
scroll to position [236, 0]
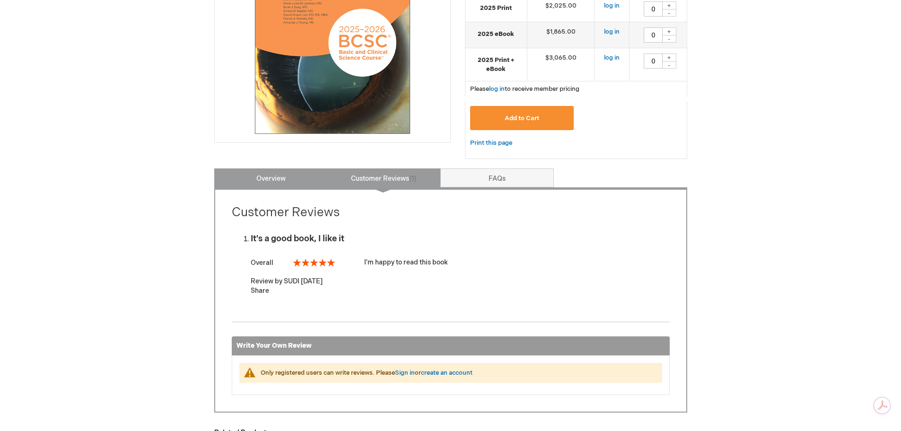
click at [270, 181] on link "Overview" at bounding box center [271, 177] width 114 height 19
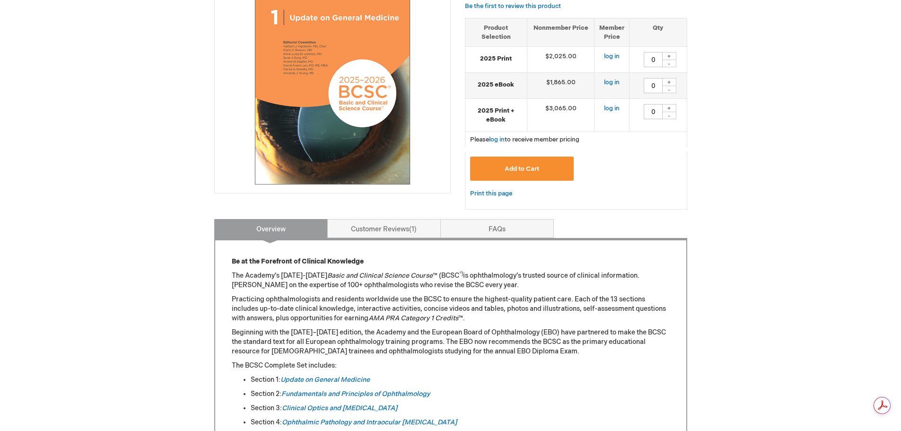
scroll to position [189, 0]
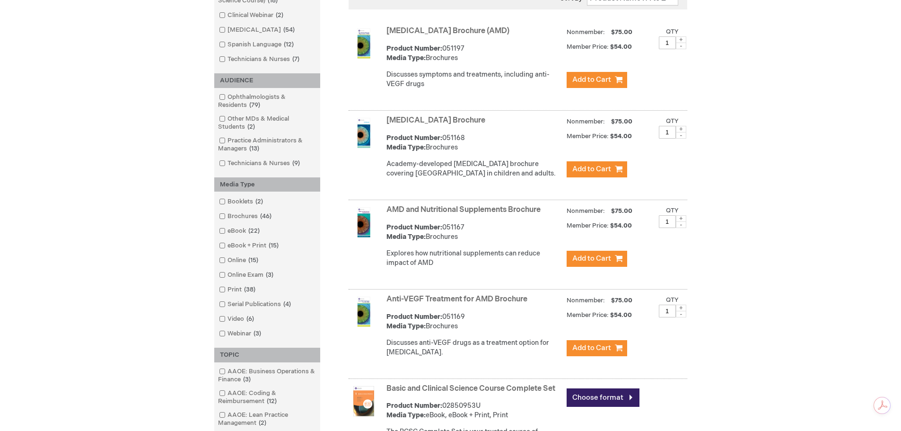
scroll to position [200, 0]
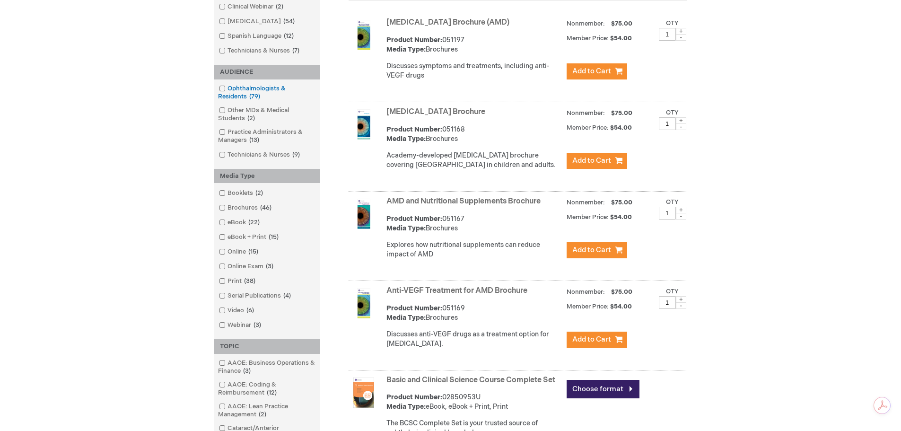
click at [240, 98] on link "Ophthalmologists & Residents 79 items" at bounding box center [267, 92] width 101 height 17
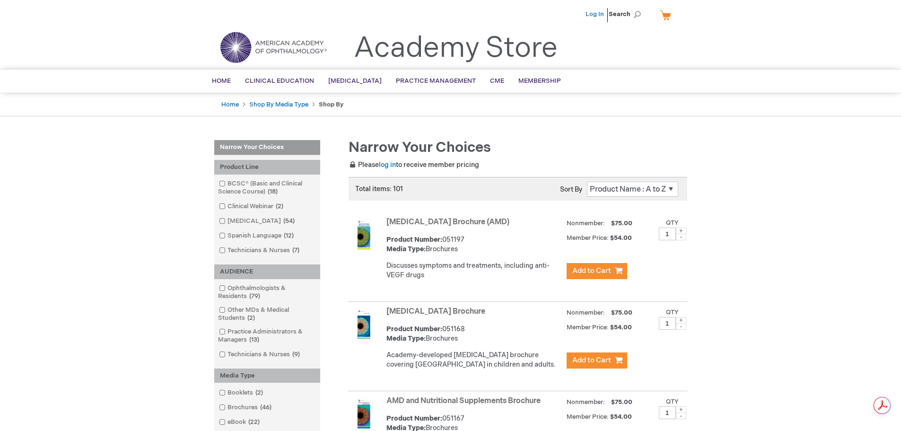
click at [591, 10] on link "Log In" at bounding box center [595, 14] width 18 height 8
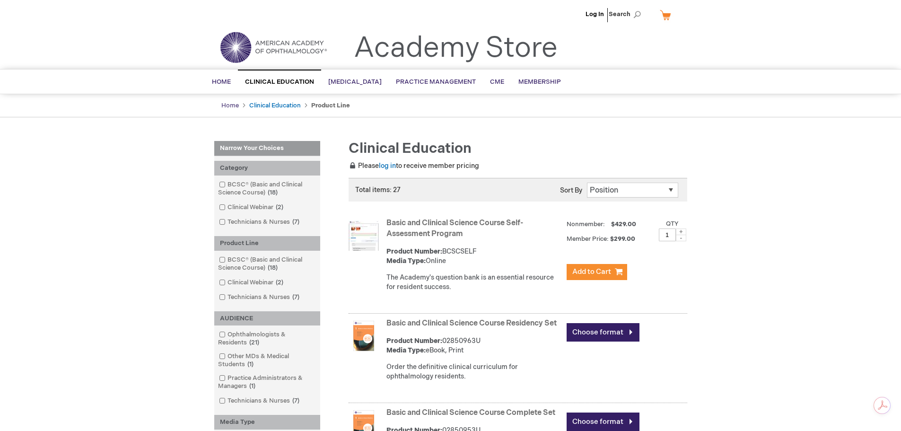
click at [234, 103] on link "Home" at bounding box center [230, 106] width 18 height 8
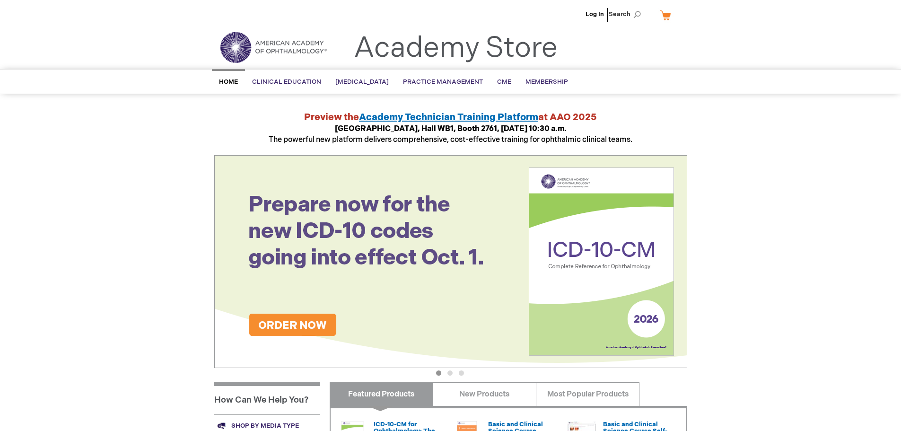
scroll to position [236, 0]
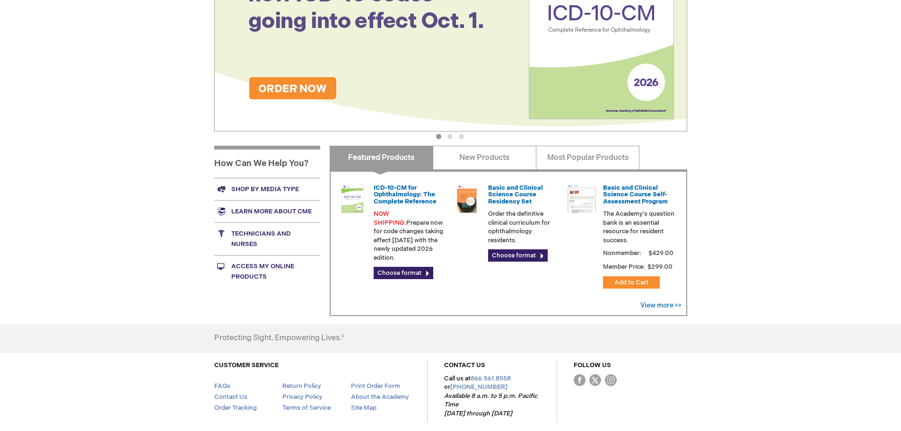
click at [275, 191] on link "Shop by media type" at bounding box center [267, 189] width 106 height 22
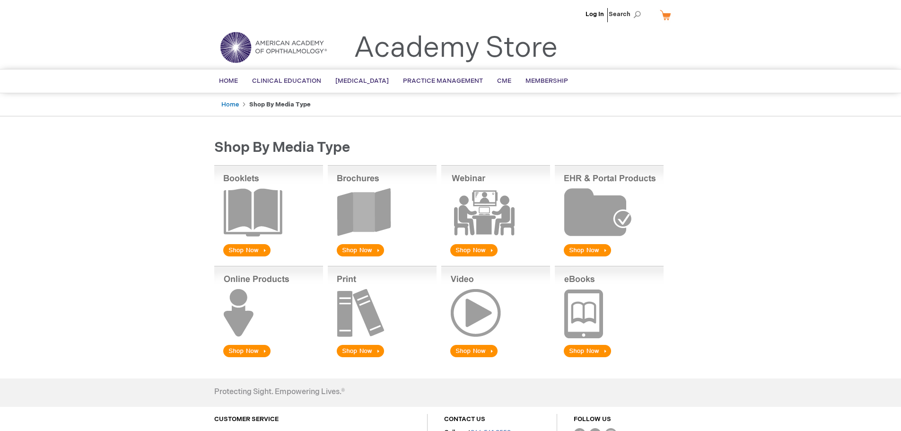
click at [367, 225] on img at bounding box center [382, 211] width 109 height 93
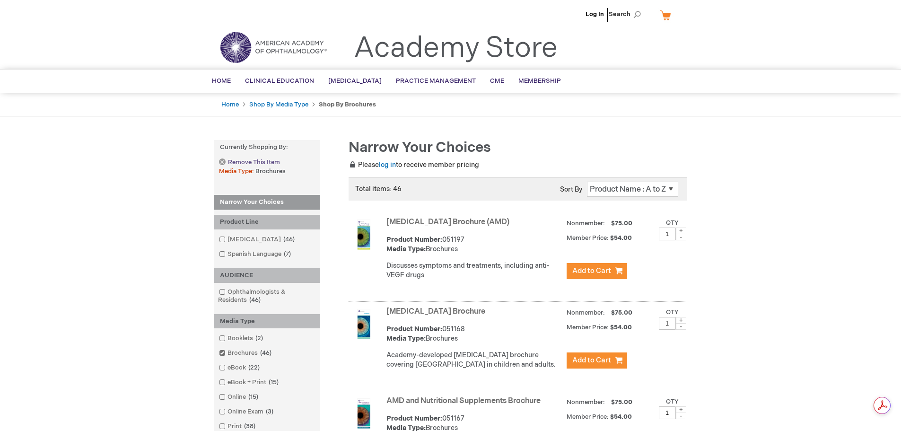
click at [238, 163] on span "Remove This Item" at bounding box center [254, 162] width 52 height 9
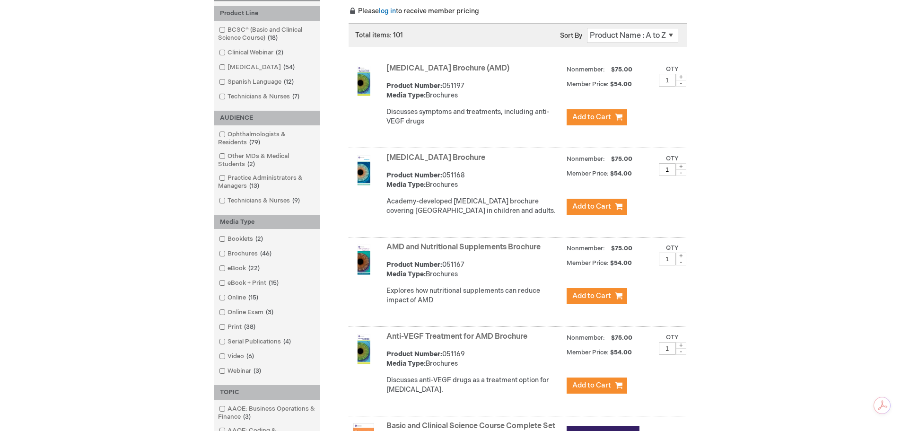
scroll to position [142, 0]
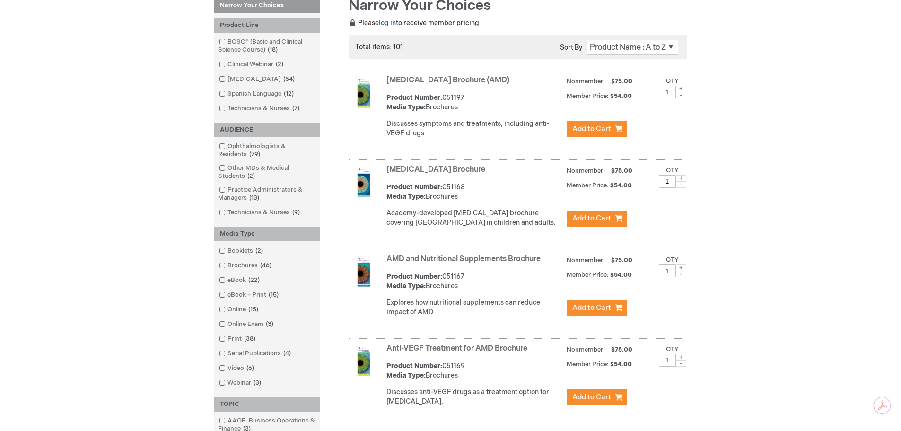
drag, startPoint x: 308, startPoint y: 111, endPoint x: 225, endPoint y: 38, distance: 111.0
click at [225, 38] on ol "BCSC® (Basic and Clinical Science Course) 18 items Clinical Webinar 2 items Pat…" at bounding box center [267, 75] width 96 height 76
copy ol "BCSC® (Basic and Clinical Science Course) 18 items Clinical Webinar 2 items Pat…"
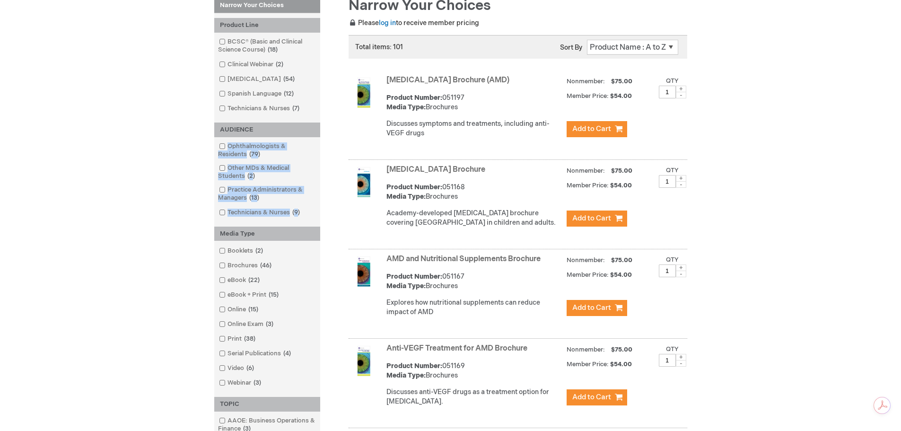
drag, startPoint x: 292, startPoint y: 207, endPoint x: 231, endPoint y: 140, distance: 90.4
click at [231, 140] on div "Ophthalmologists & Residents 79 items Other MDs & Medical Students 2 items Prac…" at bounding box center [267, 181] width 106 height 89
copy ol "Ophthalmologists & Residents 79 items Other MDs & Medical Students 2 items Prac…"
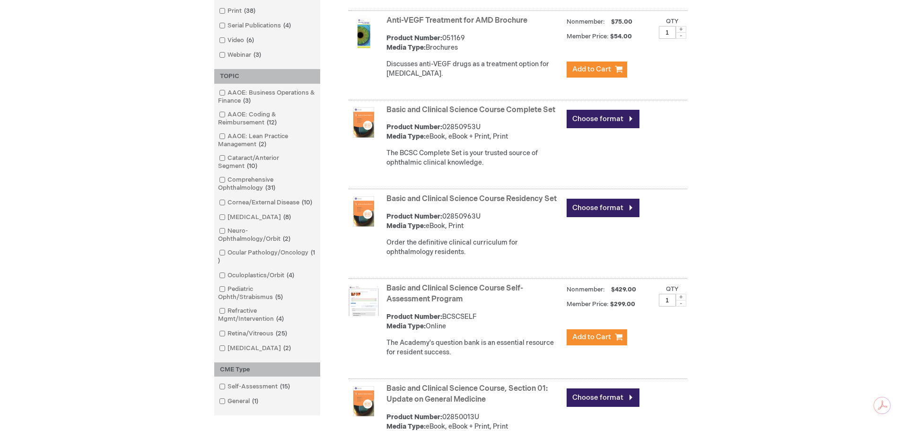
scroll to position [520, 0]
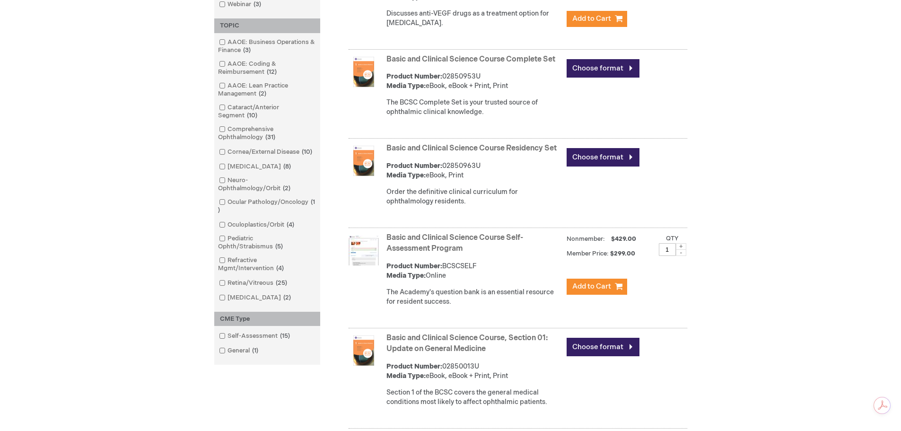
drag, startPoint x: 243, startPoint y: 22, endPoint x: 280, endPoint y: 302, distance: 282.5
click at [282, 306] on div "TOPIC AAOE: Business Operations & Finance 3 items AAOE: Coding & Reimbursement …" at bounding box center [267, 164] width 106 height 293
copy div "AAOE: Business Operations & Finance 3 items AAOE: Coding & Reimbursement 12 ite…"
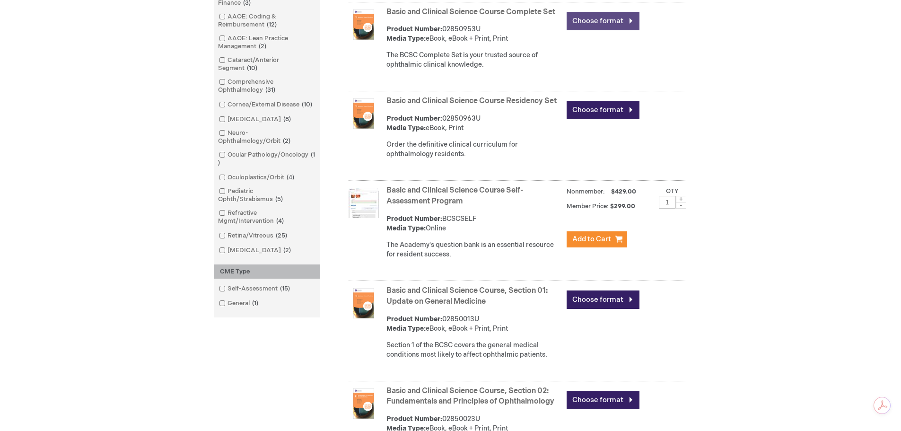
click at [599, 30] on link "Choose format" at bounding box center [603, 21] width 73 height 18
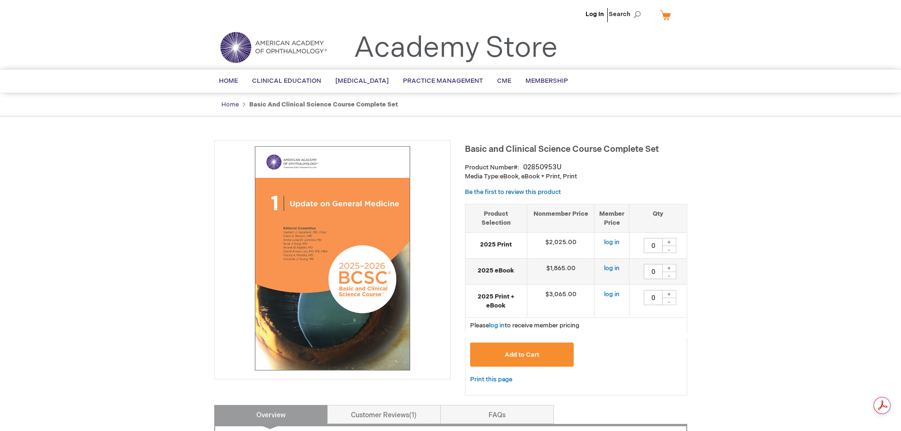
click at [230, 107] on link "Home" at bounding box center [230, 105] width 18 height 8
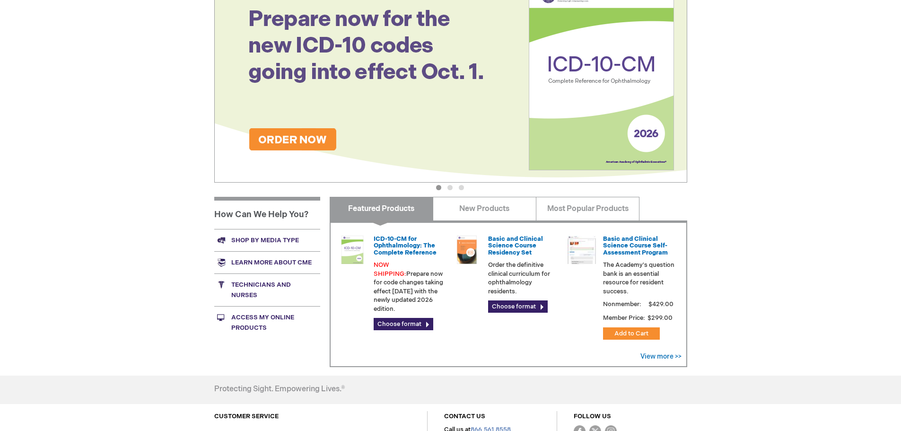
scroll to position [236, 0]
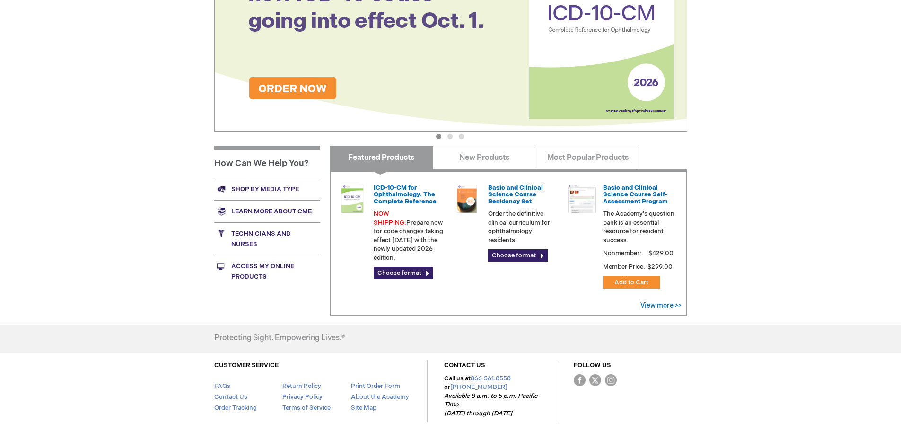
click at [277, 185] on link "Shop by media type" at bounding box center [267, 189] width 106 height 22
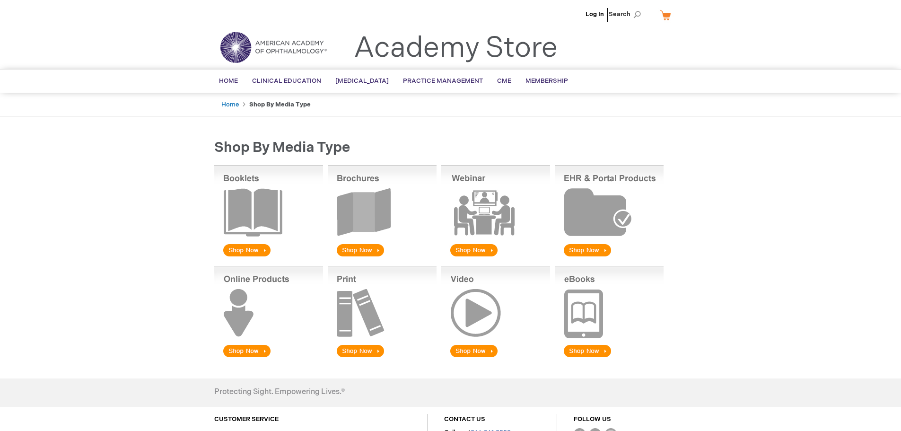
click at [259, 209] on img at bounding box center [268, 211] width 109 height 93
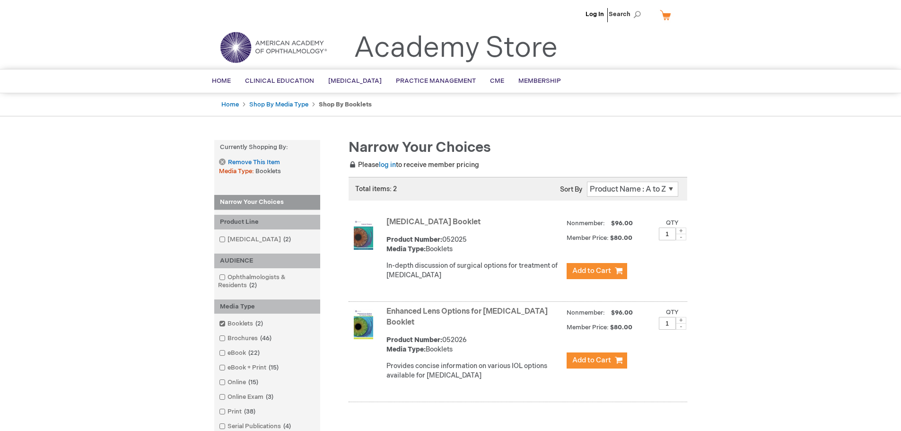
drag, startPoint x: 488, startPoint y: 220, endPoint x: 401, endPoint y: 214, distance: 87.2
click at [401, 214] on div "Total items: 2 Show 5 10 15 20 25 All per page Sort By Position $96.00 1" at bounding box center [509, 289] width 358 height 225
copy link "[MEDICAL_DATA] Booklet"
click at [259, 236] on link "[MEDICAL_DATA] 2 items" at bounding box center [256, 239] width 78 height 9
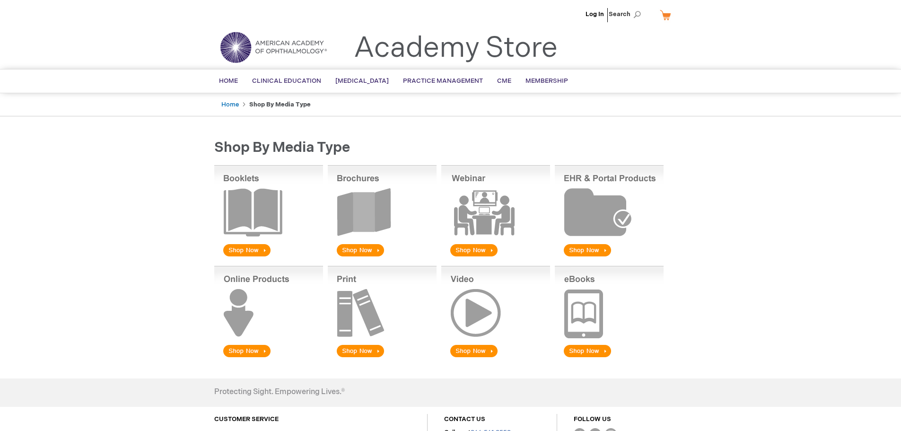
click at [498, 204] on img at bounding box center [495, 211] width 109 height 93
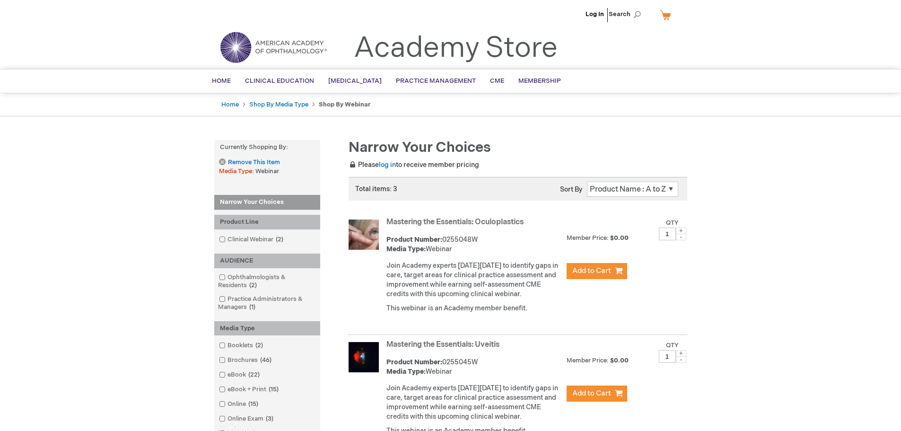
drag, startPoint x: 533, startPoint y: 222, endPoint x: 386, endPoint y: 218, distance: 146.2
click at [386, 218] on strong "Mastering the Essentials: Oculoplastics" at bounding box center [473, 222] width 175 height 11
copy link "Mastering the Essentials: Oculoplastics"
click at [490, 237] on div "Product Number: 0255048W Media Type: Webinar" at bounding box center [473, 244] width 175 height 19
drag, startPoint x: 481, startPoint y: 241, endPoint x: 446, endPoint y: 240, distance: 35.5
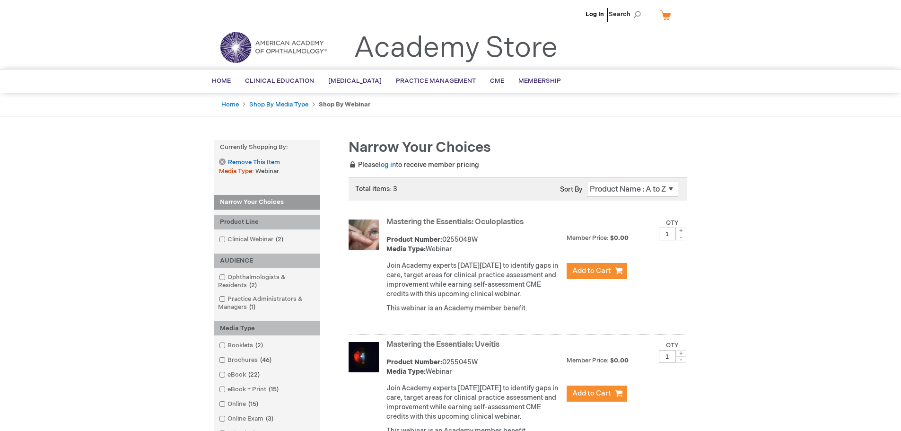
click at [444, 240] on div "Product Number: 0255048W Media Type: Webinar" at bounding box center [473, 244] width 175 height 19
copy div "0255048W"
click at [534, 221] on strong "Mastering the Essentials: Oculoplastics" at bounding box center [473, 222] width 175 height 11
drag, startPoint x: 535, startPoint y: 221, endPoint x: 388, endPoint y: 222, distance: 147.6
click at [388, 222] on strong "Mastering the Essentials: Oculoplastics" at bounding box center [473, 222] width 175 height 11
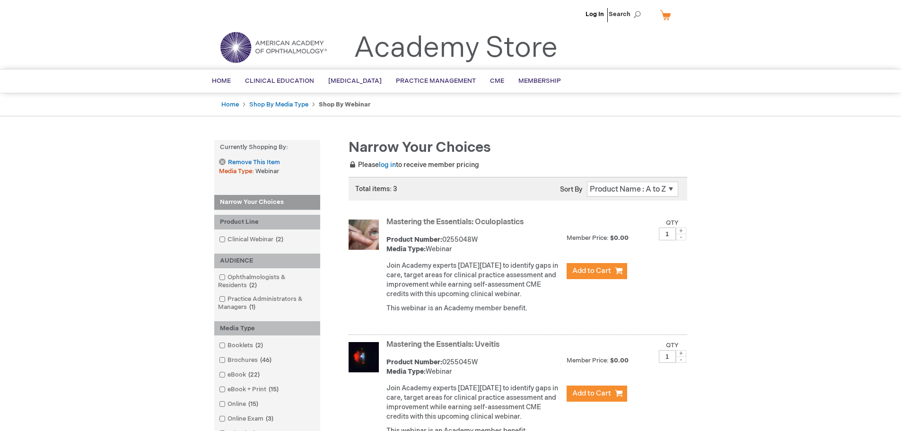
copy link "Mastering the Essentials: Oculoplastics"
click at [735, 184] on div "Log In Search My Cart CLOSE RECENTLY ADDED ITEM(S) Close There are no items in …" at bounding box center [450, 387] width 901 height 774
click at [466, 223] on link "Mastering the Essentials: Oculoplastics" at bounding box center [454, 222] width 137 height 9
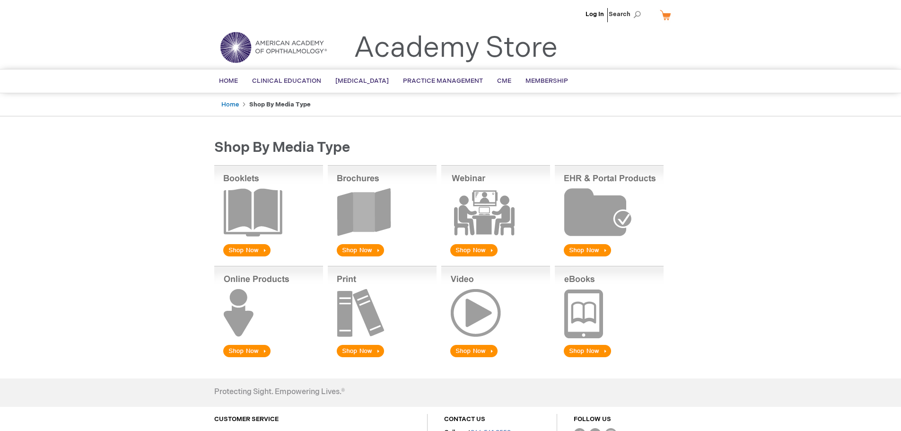
click at [613, 207] on img at bounding box center [609, 211] width 109 height 93
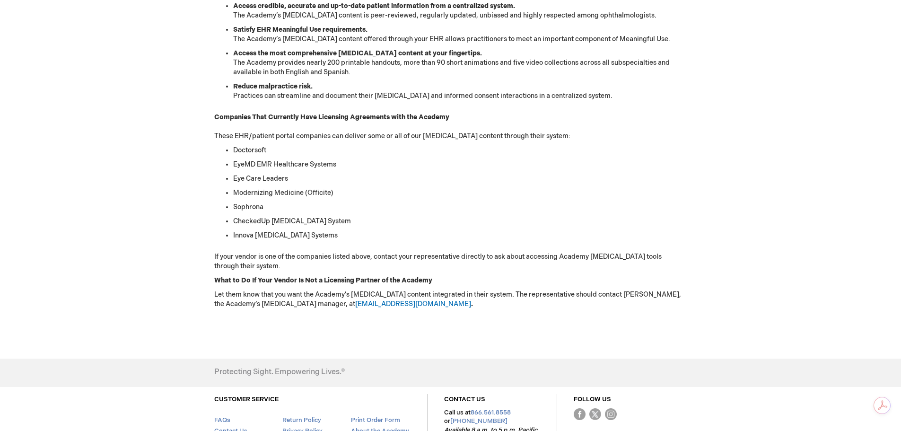
scroll to position [425, 0]
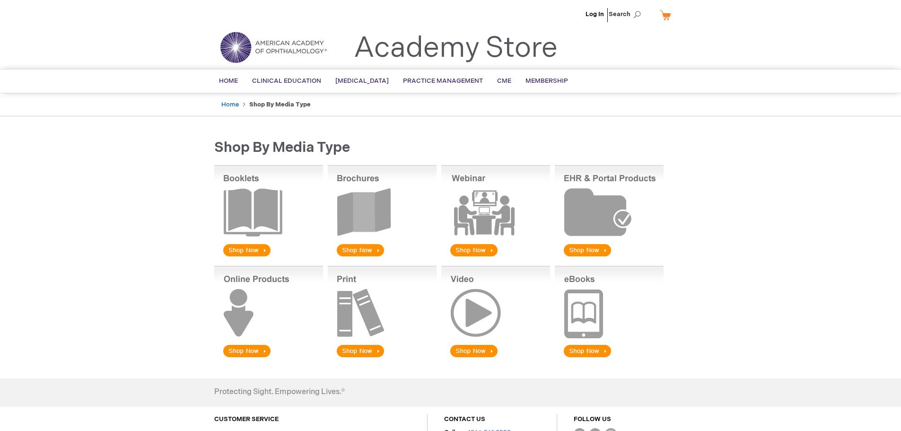
click at [246, 315] on img at bounding box center [268, 312] width 109 height 93
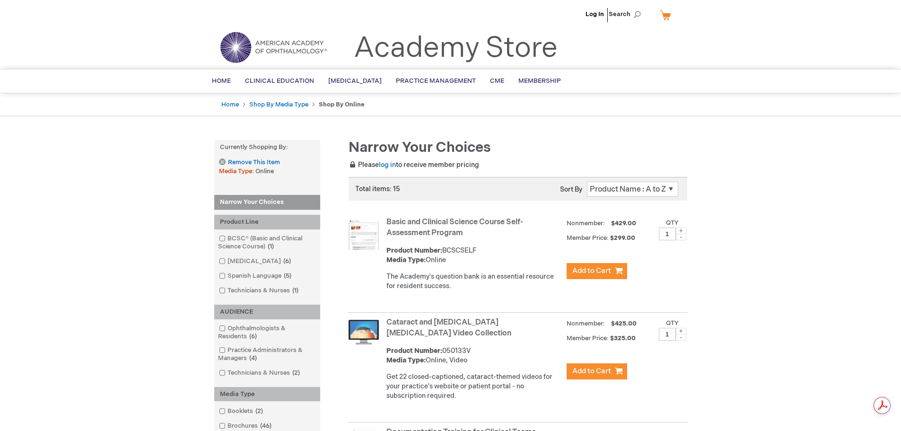
click at [479, 231] on strong "Basic and Clinical Science Course Self-Assessment Program" at bounding box center [473, 228] width 175 height 22
drag, startPoint x: 481, startPoint y: 249, endPoint x: 444, endPoint y: 249, distance: 36.9
click at [444, 249] on div "Product Number: BCSCSELF Media Type: Online" at bounding box center [473, 255] width 175 height 19
copy div "BCSCSELF"
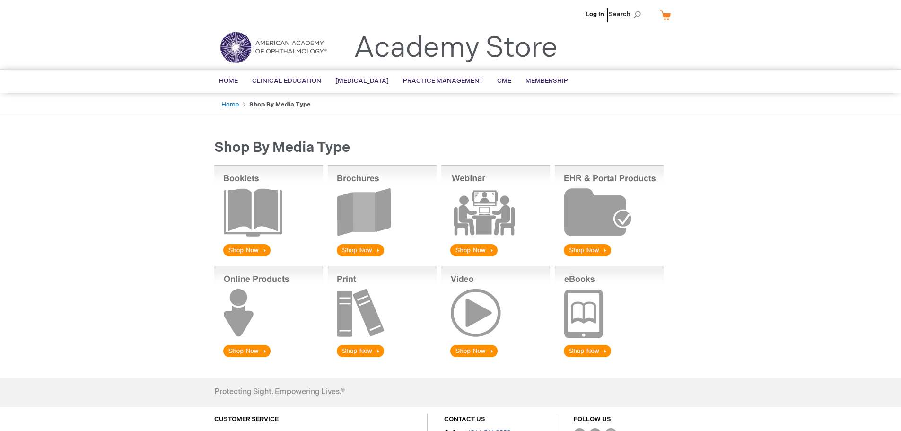
click at [245, 310] on img at bounding box center [268, 312] width 109 height 93
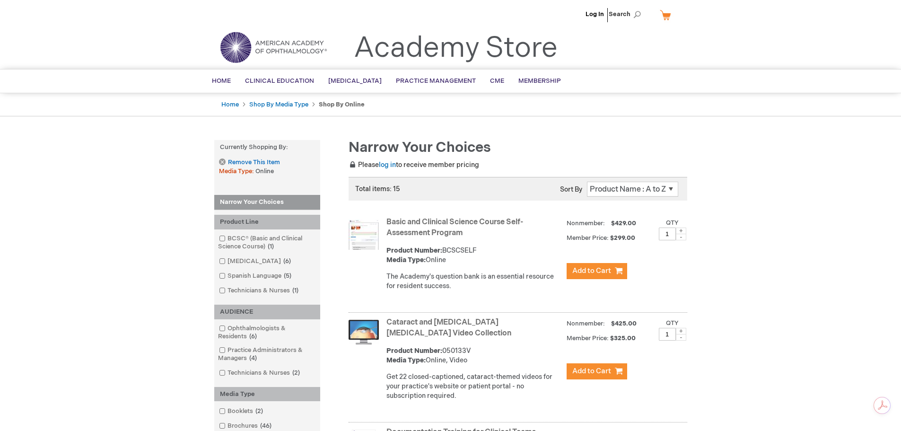
scroll to position [189, 0]
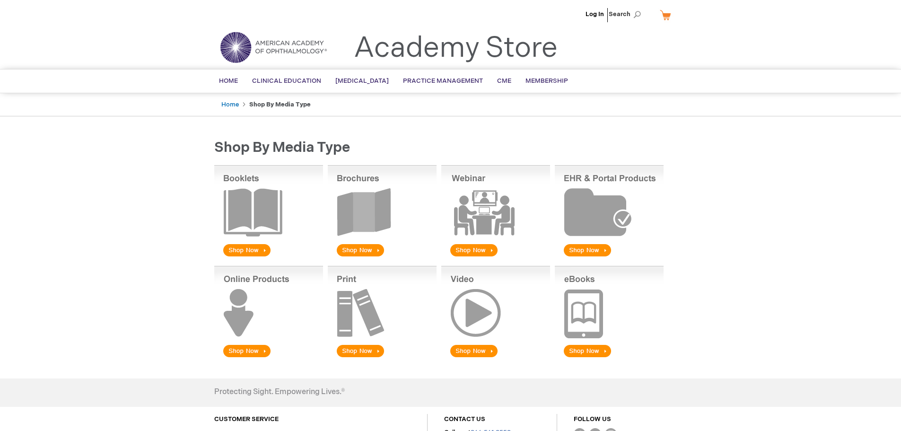
click at [359, 323] on img at bounding box center [382, 312] width 109 height 93
click at [469, 311] on img at bounding box center [495, 312] width 109 height 93
click at [587, 296] on img at bounding box center [609, 312] width 109 height 93
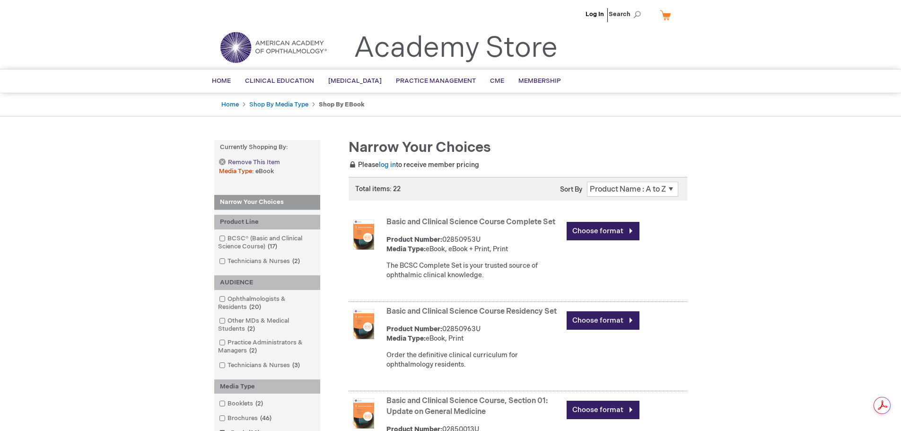
click at [245, 162] on span "Remove This Item" at bounding box center [254, 162] width 52 height 9
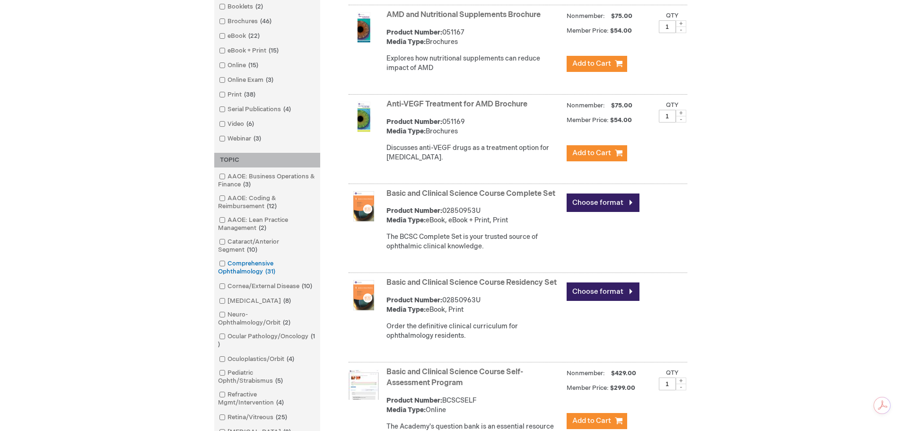
scroll to position [378, 0]
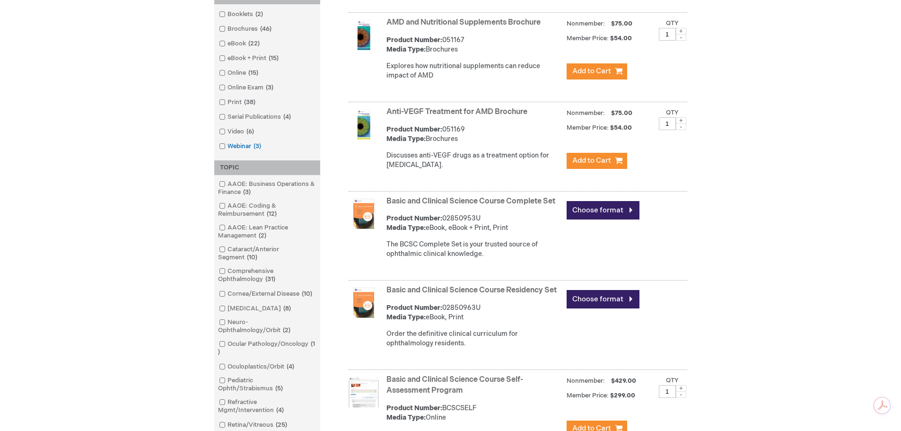
click at [231, 145] on link "Webinar 3 items" at bounding box center [241, 146] width 48 height 9
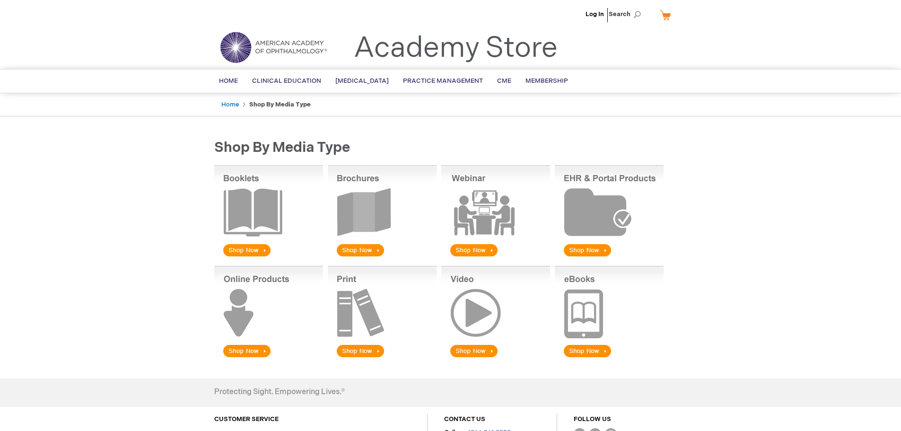
click at [487, 207] on img at bounding box center [495, 211] width 109 height 93
